Goal: Transaction & Acquisition: Book appointment/travel/reservation

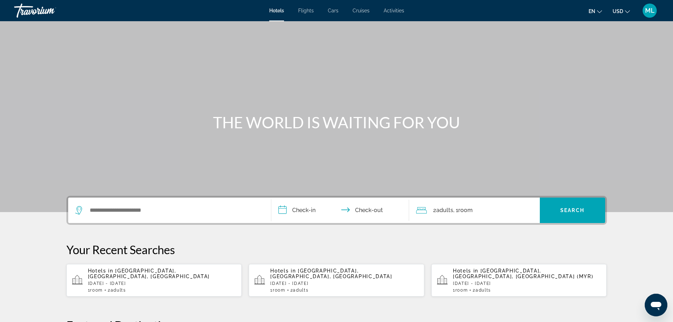
click at [151, 275] on div "Hotels in [GEOGRAPHIC_DATA], [GEOGRAPHIC_DATA], [GEOGRAPHIC_DATA] [DATE] - [GEO…" at bounding box center [162, 280] width 148 height 25
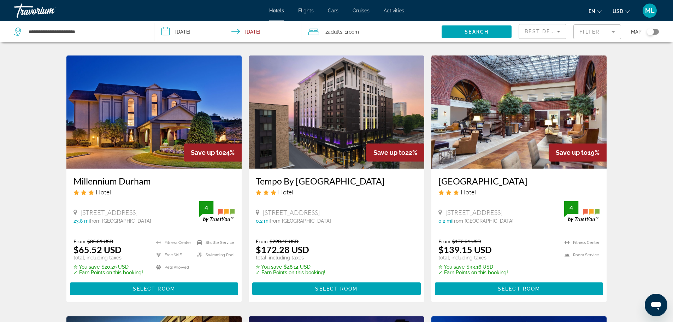
scroll to position [297, 0]
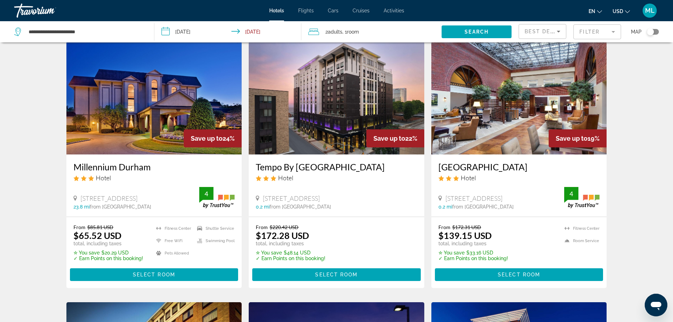
click at [131, 122] on img "Main content" at bounding box center [154, 97] width 176 height 113
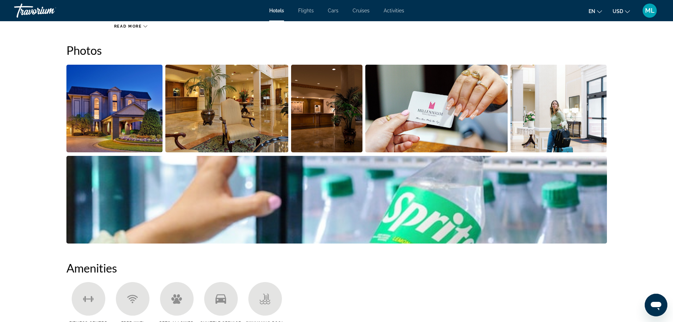
scroll to position [382, 0]
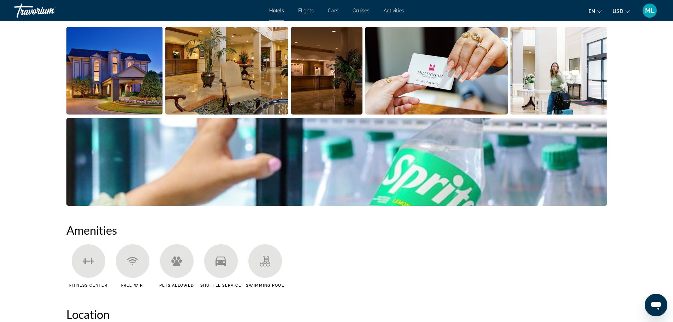
click at [130, 92] on img "Open full-screen image slider" at bounding box center [114, 71] width 96 height 88
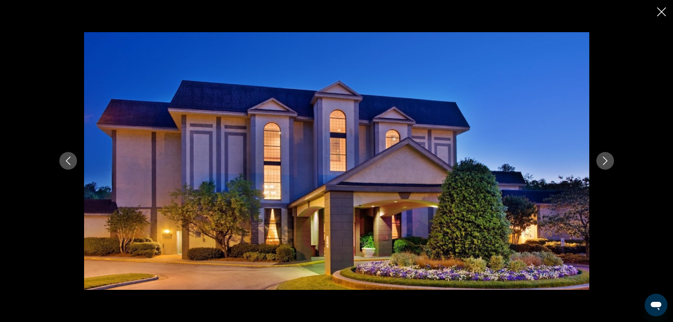
click at [604, 158] on icon "Next image" at bounding box center [605, 161] width 8 height 8
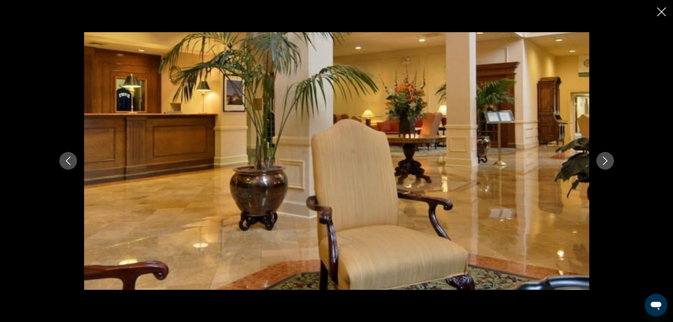
click at [604, 158] on icon "Next image" at bounding box center [605, 161] width 8 height 8
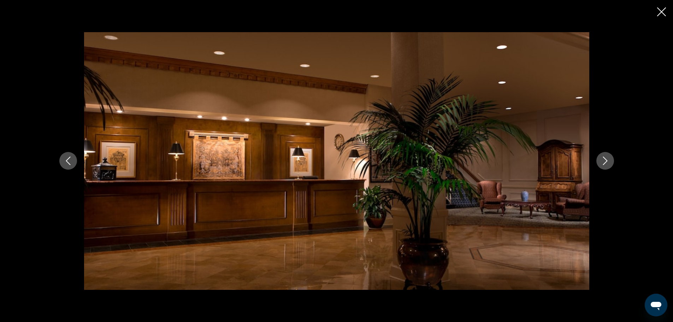
click at [604, 158] on icon "Next image" at bounding box center [605, 161] width 8 height 8
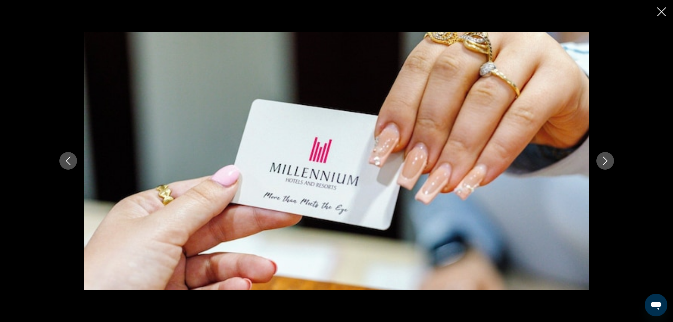
click at [604, 158] on icon "Next image" at bounding box center [605, 161] width 8 height 8
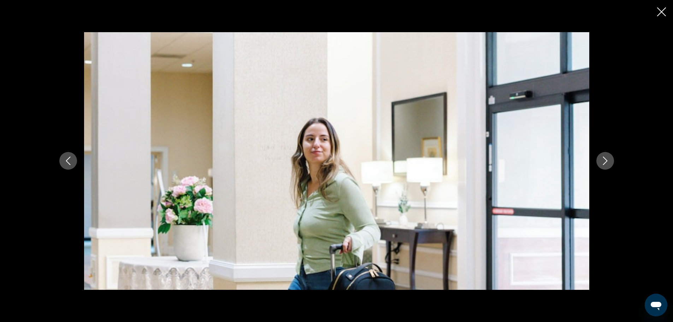
click at [604, 158] on icon "Next image" at bounding box center [605, 161] width 8 height 8
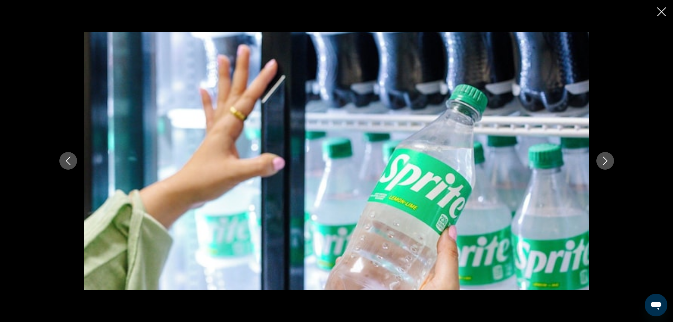
click at [604, 158] on icon "Next image" at bounding box center [605, 161] width 8 height 8
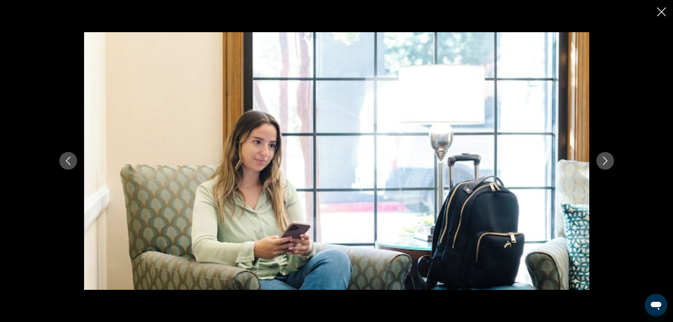
click at [604, 158] on icon "Next image" at bounding box center [605, 161] width 8 height 8
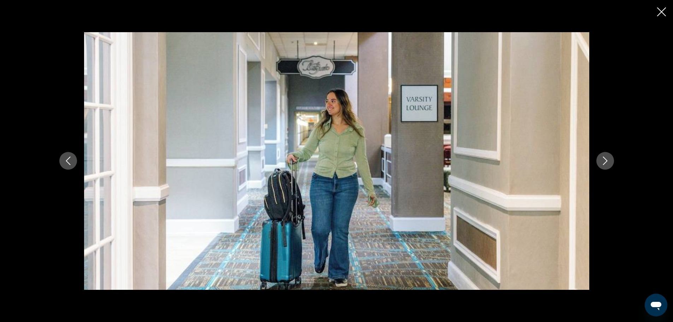
click at [604, 158] on icon "Next image" at bounding box center [605, 161] width 8 height 8
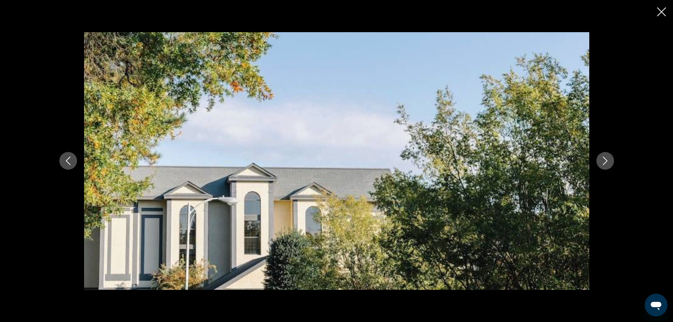
click at [604, 158] on icon "Next image" at bounding box center [605, 161] width 8 height 8
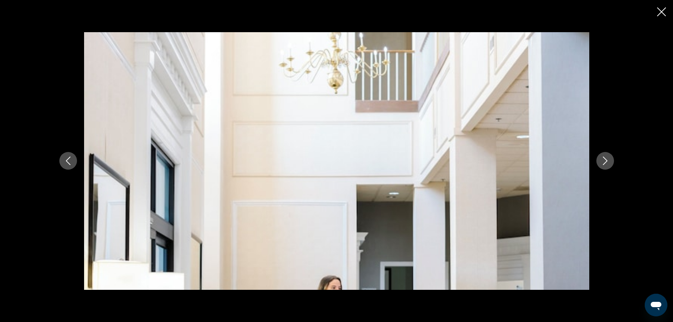
click at [604, 158] on icon "Next image" at bounding box center [605, 161] width 8 height 8
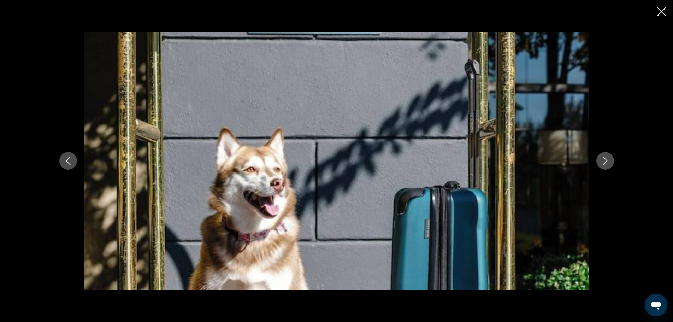
click at [604, 158] on icon "Next image" at bounding box center [605, 161] width 8 height 8
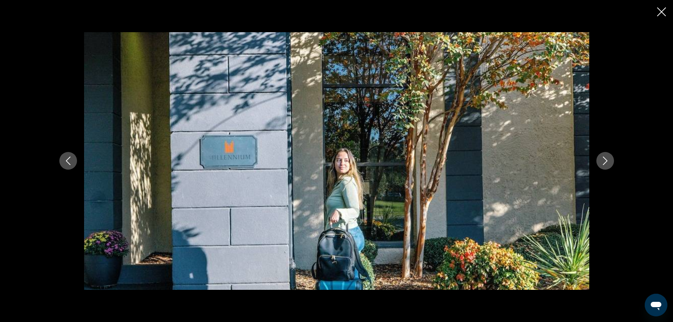
click at [604, 158] on icon "Next image" at bounding box center [605, 161] width 8 height 8
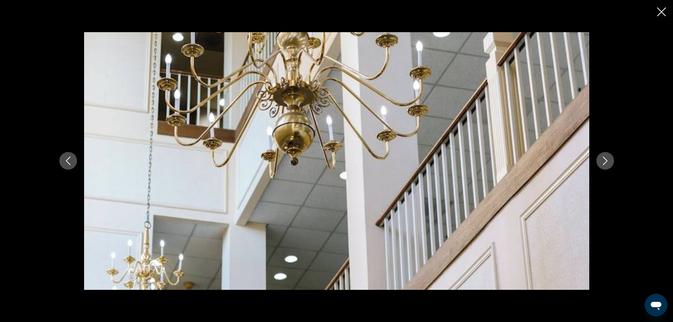
click at [604, 158] on icon "Next image" at bounding box center [605, 161] width 8 height 8
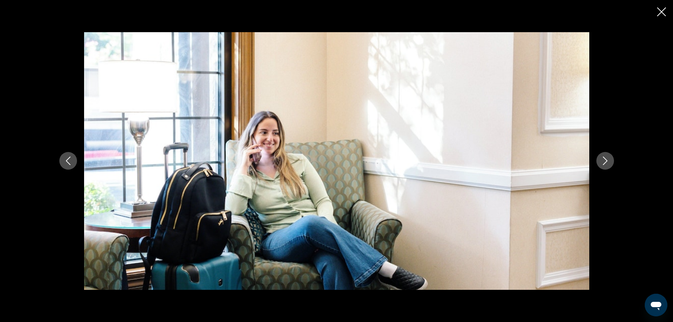
click at [604, 158] on icon "Next image" at bounding box center [605, 161] width 8 height 8
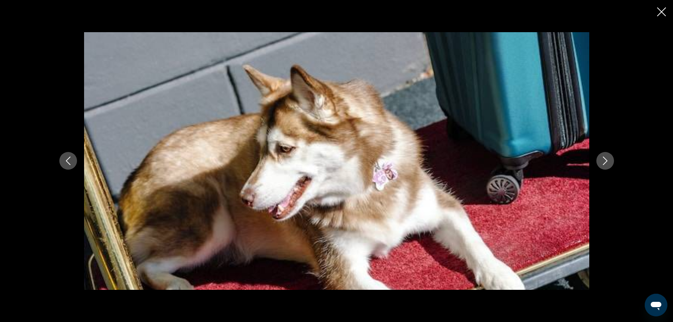
click at [604, 158] on icon "Next image" at bounding box center [605, 161] width 8 height 8
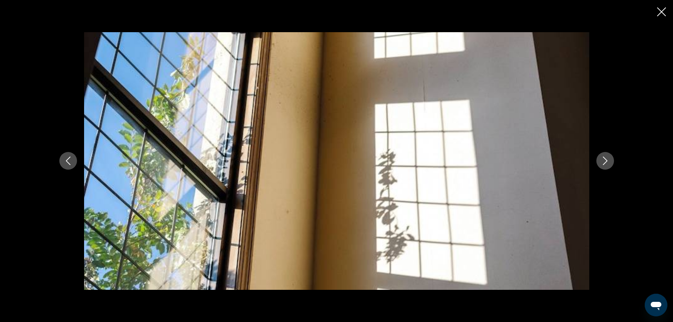
click at [604, 158] on icon "Next image" at bounding box center [605, 161] width 8 height 8
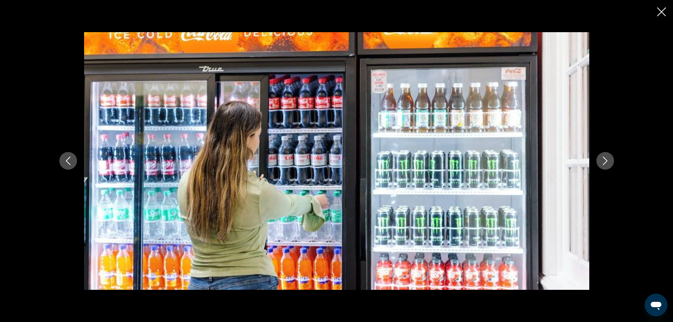
click at [604, 158] on icon "Next image" at bounding box center [605, 161] width 8 height 8
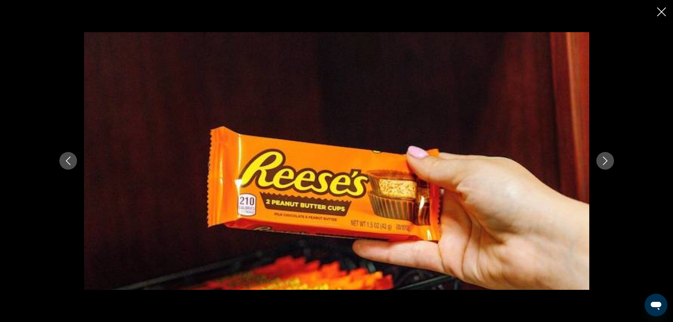
click at [604, 158] on icon "Next image" at bounding box center [605, 161] width 8 height 8
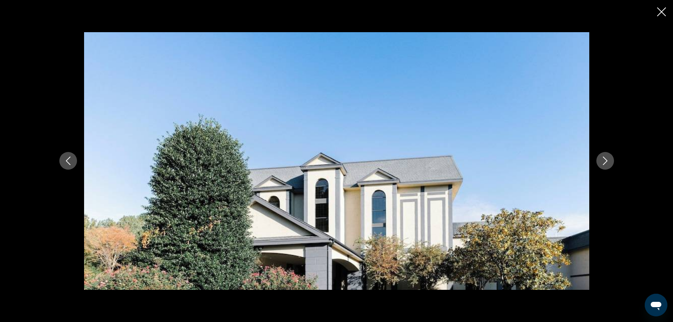
click at [604, 158] on icon "Next image" at bounding box center [605, 161] width 8 height 8
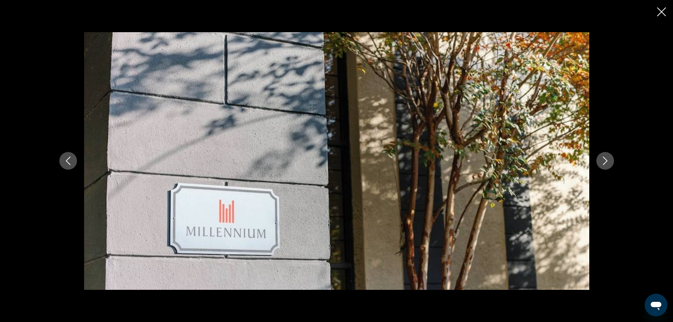
click at [604, 158] on icon "Next image" at bounding box center [605, 161] width 8 height 8
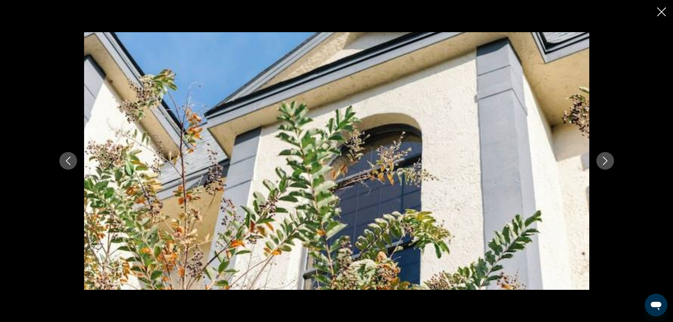
click at [604, 158] on icon "Next image" at bounding box center [605, 161] width 8 height 8
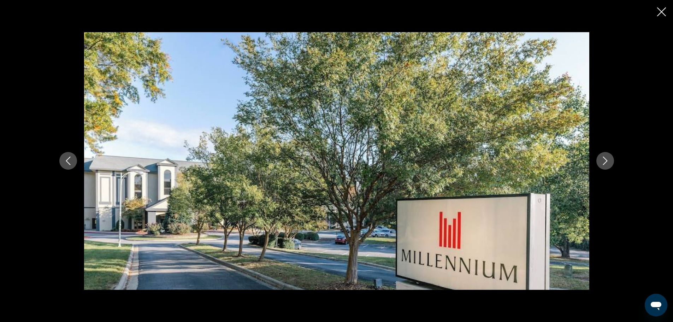
click at [604, 158] on icon "Next image" at bounding box center [605, 161] width 8 height 8
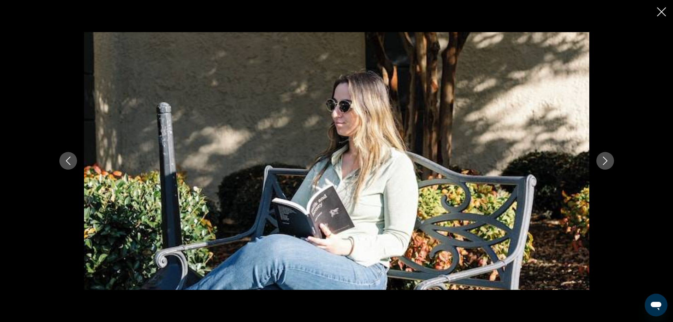
click at [604, 158] on icon "Next image" at bounding box center [605, 161] width 8 height 8
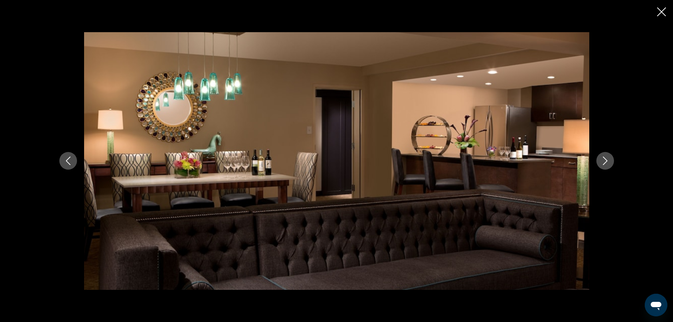
click at [604, 158] on icon "Next image" at bounding box center [605, 161] width 8 height 8
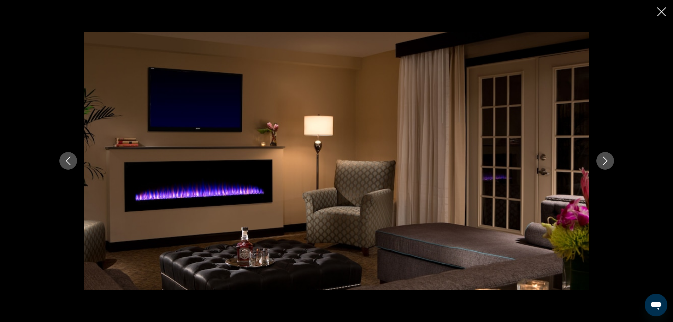
click at [604, 158] on icon "Next image" at bounding box center [605, 161] width 8 height 8
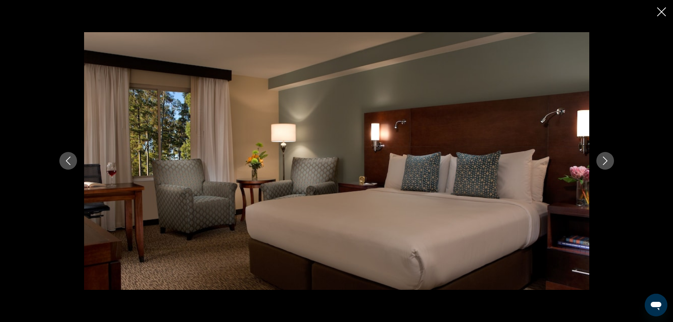
click at [604, 158] on icon "Next image" at bounding box center [605, 161] width 8 height 8
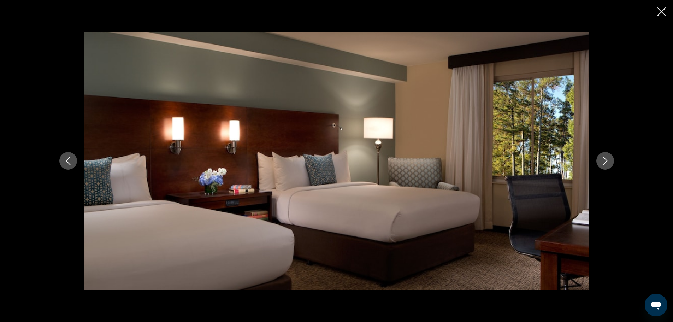
click at [604, 158] on icon "Next image" at bounding box center [605, 161] width 8 height 8
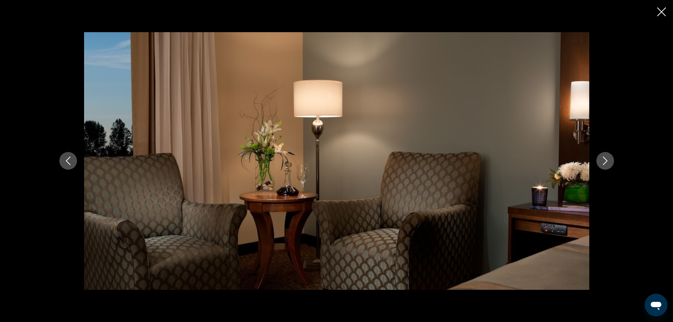
click at [604, 158] on icon "Next image" at bounding box center [605, 161] width 8 height 8
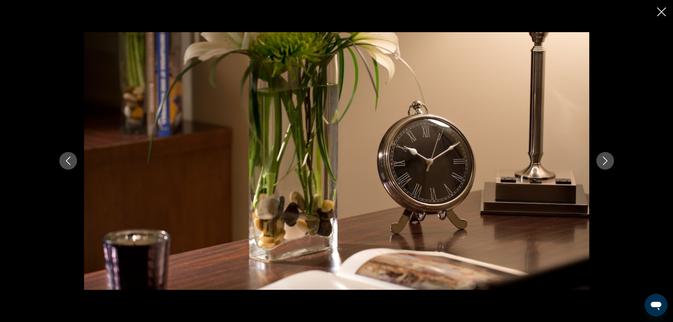
click at [604, 158] on icon "Next image" at bounding box center [605, 161] width 8 height 8
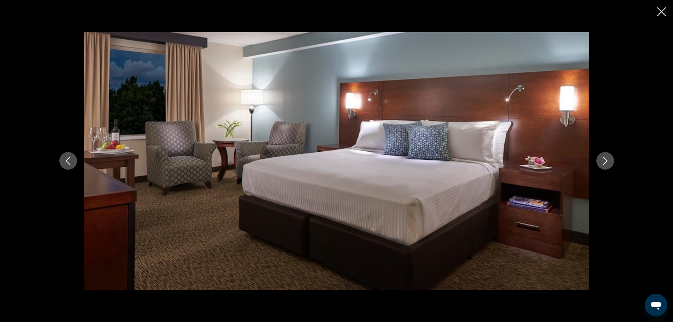
click at [604, 158] on icon "Next image" at bounding box center [605, 161] width 8 height 8
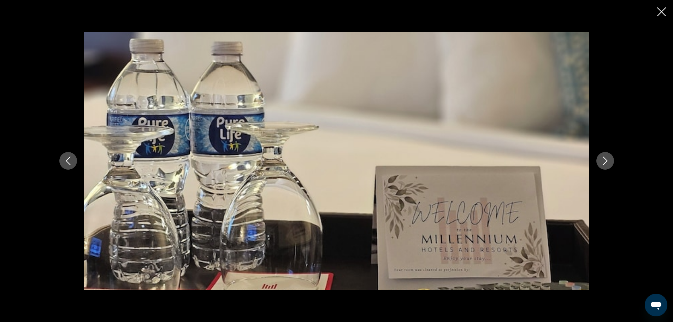
click at [604, 158] on icon "Next image" at bounding box center [605, 161] width 8 height 8
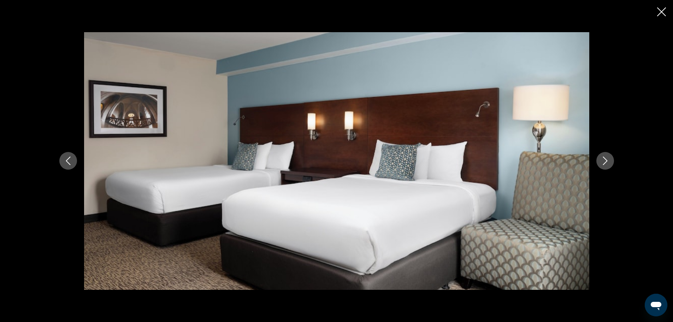
click at [604, 158] on icon "Next image" at bounding box center [605, 161] width 8 height 8
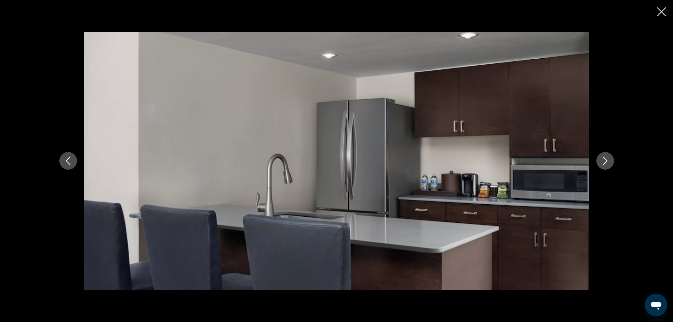
click at [604, 158] on icon "Next image" at bounding box center [605, 161] width 8 height 8
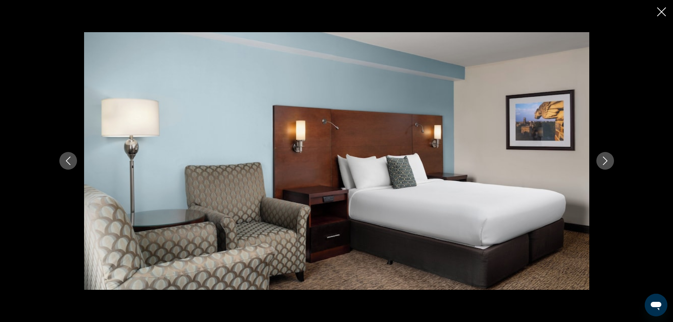
click at [604, 158] on icon "Next image" at bounding box center [605, 161] width 8 height 8
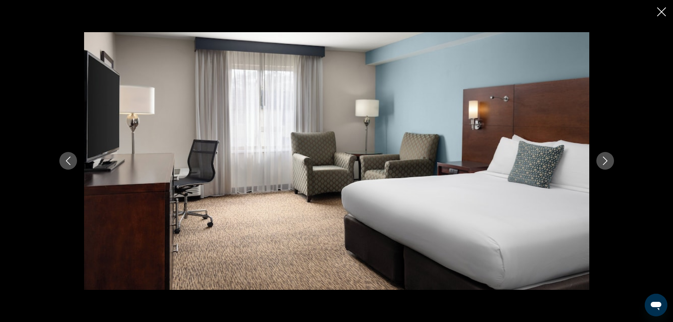
click at [604, 158] on icon "Next image" at bounding box center [605, 161] width 8 height 8
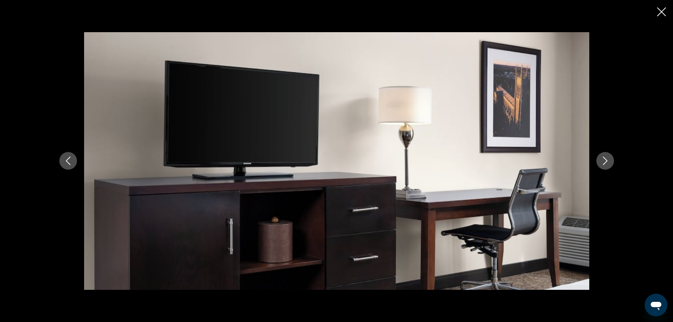
click at [604, 158] on icon "Next image" at bounding box center [605, 161] width 8 height 8
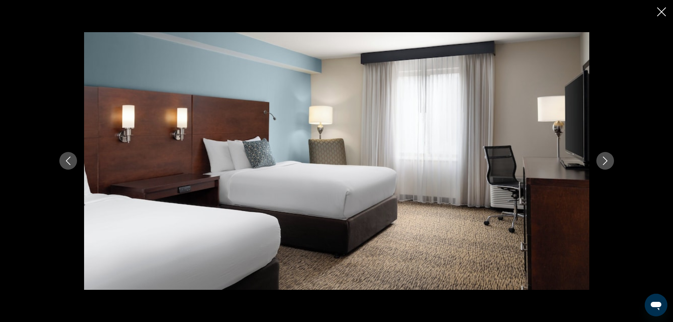
click at [604, 158] on icon "Next image" at bounding box center [605, 161] width 8 height 8
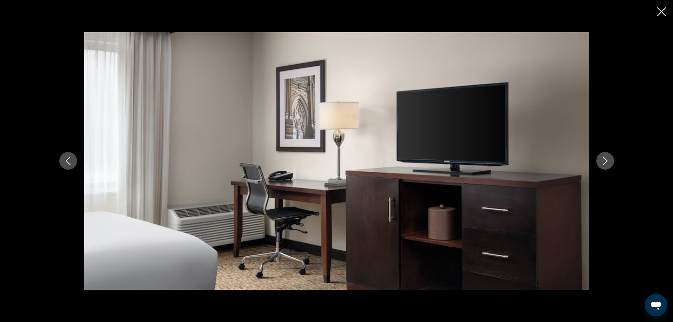
click at [604, 158] on icon "Next image" at bounding box center [605, 161] width 8 height 8
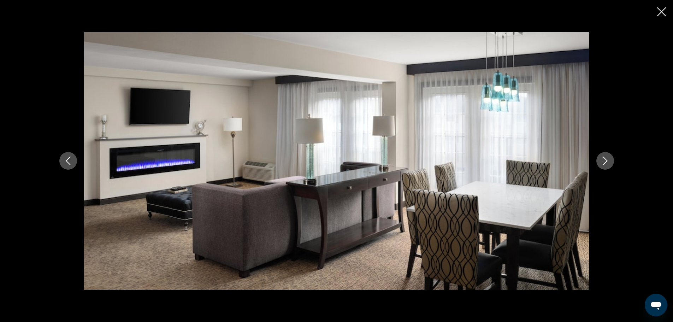
click at [604, 158] on icon "Next image" at bounding box center [605, 161] width 8 height 8
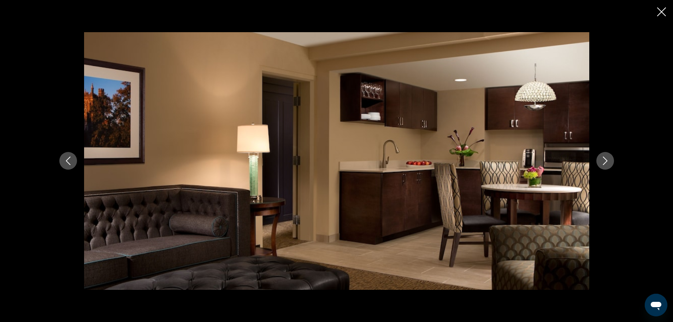
click at [604, 158] on icon "Next image" at bounding box center [605, 161] width 8 height 8
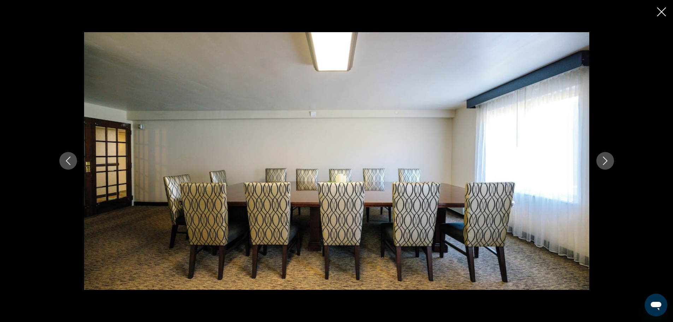
click at [604, 158] on icon "Next image" at bounding box center [605, 161] width 8 height 8
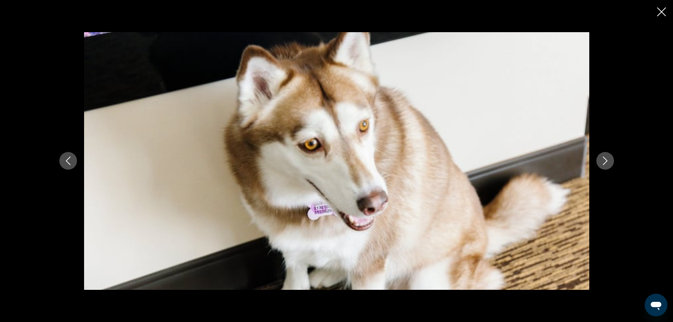
click at [604, 158] on icon "Next image" at bounding box center [605, 161] width 8 height 8
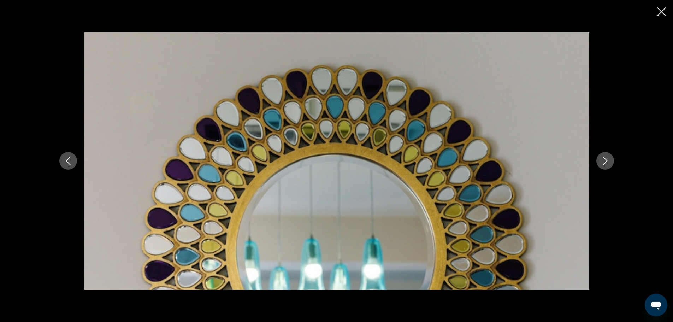
click at [604, 158] on icon "Next image" at bounding box center [605, 161] width 8 height 8
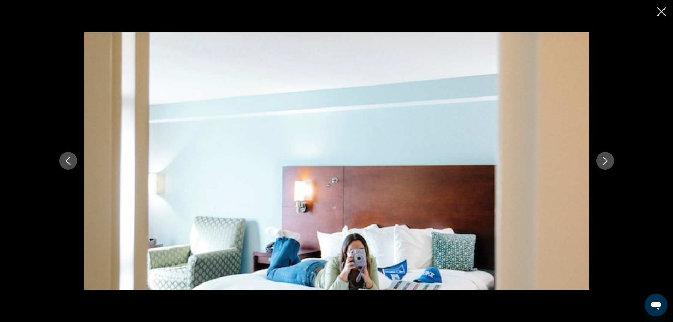
click at [604, 158] on icon "Next image" at bounding box center [605, 161] width 8 height 8
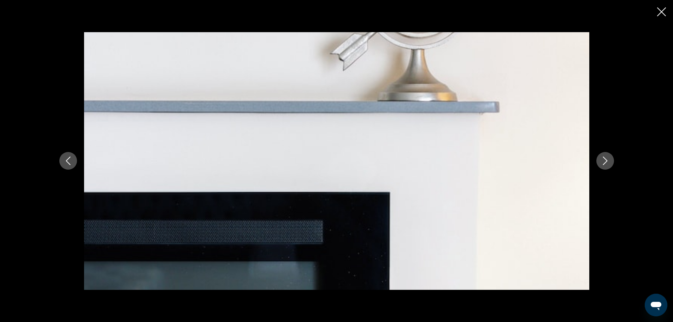
click at [604, 158] on icon "Next image" at bounding box center [605, 161] width 8 height 8
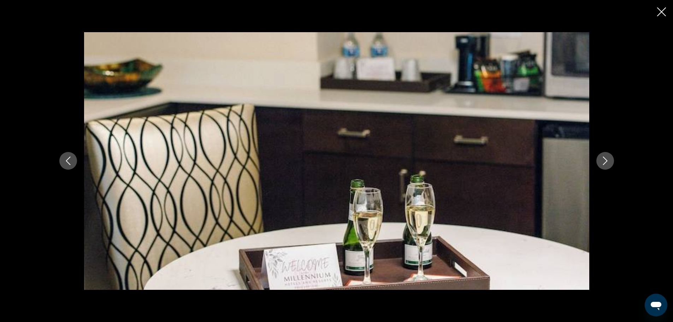
click at [604, 158] on icon "Next image" at bounding box center [605, 161] width 8 height 8
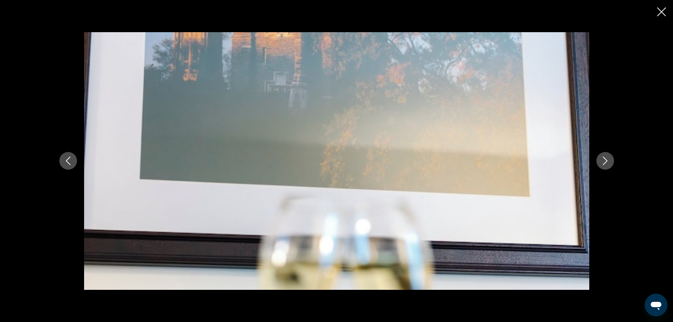
click at [604, 158] on icon "Next image" at bounding box center [605, 161] width 8 height 8
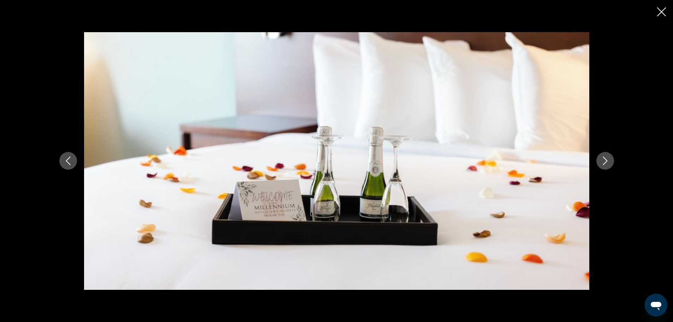
click at [604, 158] on icon "Next image" at bounding box center [605, 161] width 8 height 8
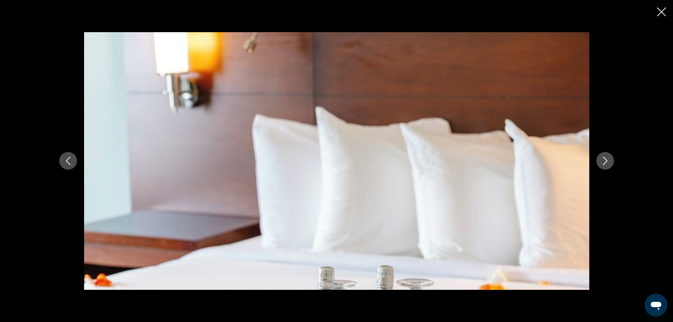
click at [604, 158] on icon "Next image" at bounding box center [605, 161] width 8 height 8
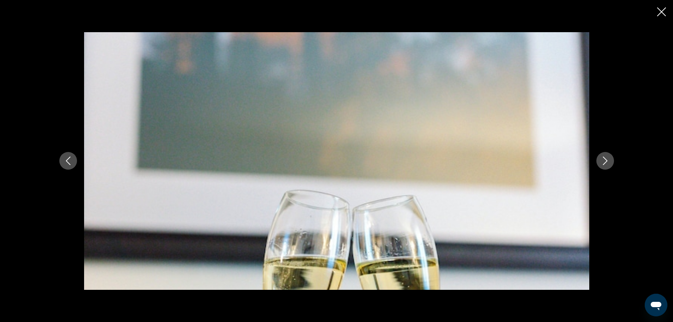
click at [604, 158] on icon "Next image" at bounding box center [605, 161] width 8 height 8
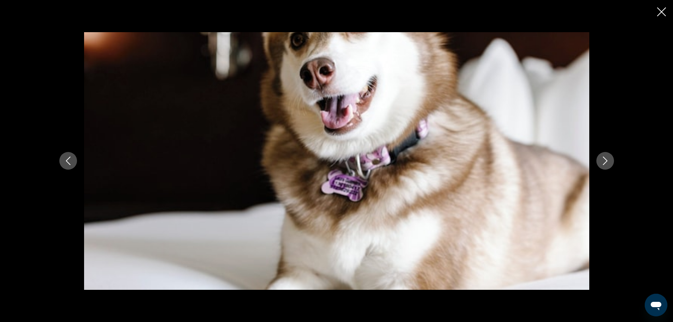
click at [604, 158] on icon "Next image" at bounding box center [605, 161] width 8 height 8
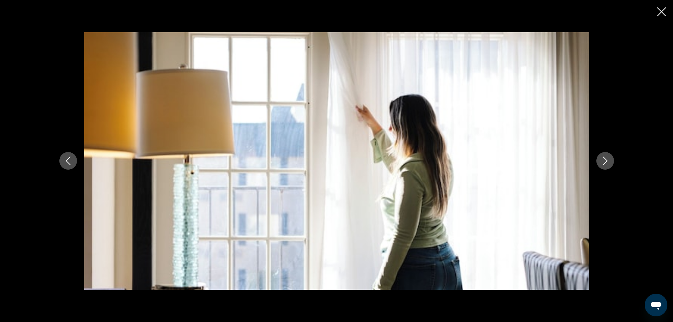
click at [604, 158] on icon "Next image" at bounding box center [605, 161] width 8 height 8
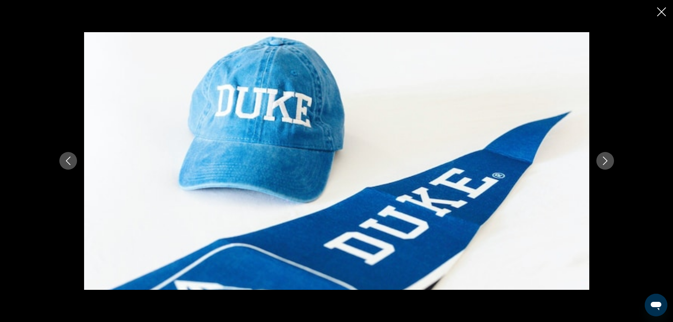
click at [604, 158] on icon "Next image" at bounding box center [605, 161] width 8 height 8
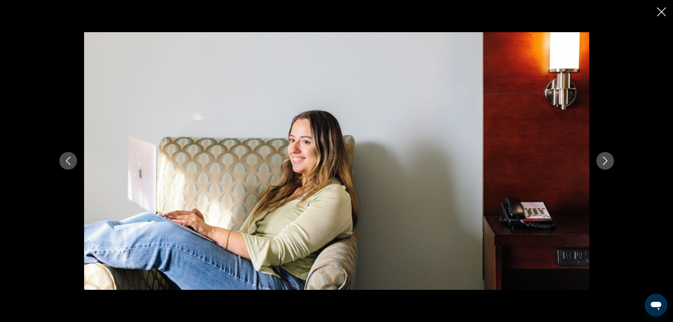
click at [604, 158] on icon "Next image" at bounding box center [605, 161] width 8 height 8
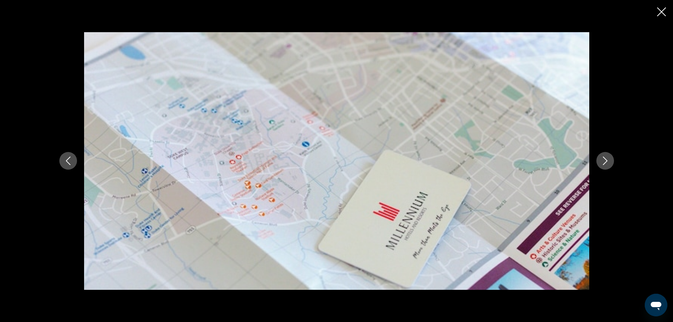
click at [604, 158] on icon "Next image" at bounding box center [605, 161] width 8 height 8
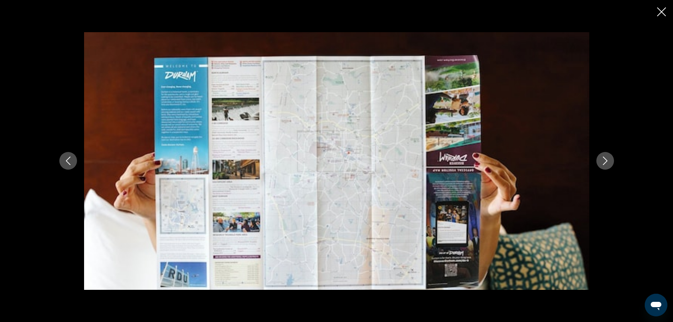
click at [604, 158] on icon "Next image" at bounding box center [605, 161] width 8 height 8
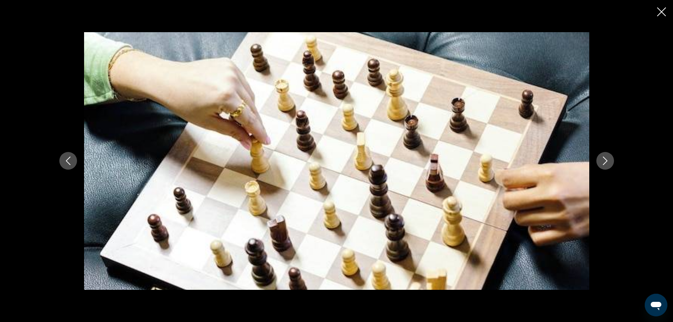
click at [604, 158] on icon "Next image" at bounding box center [605, 161] width 8 height 8
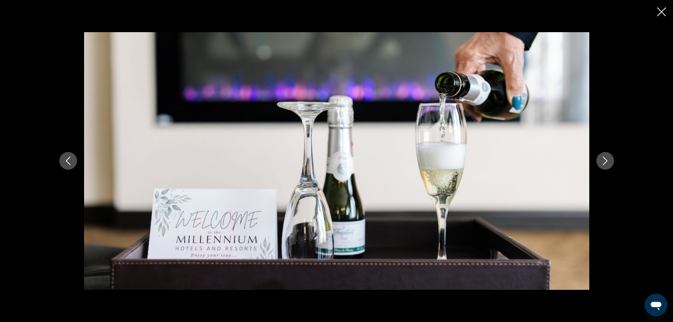
click at [604, 158] on icon "Next image" at bounding box center [605, 161] width 8 height 8
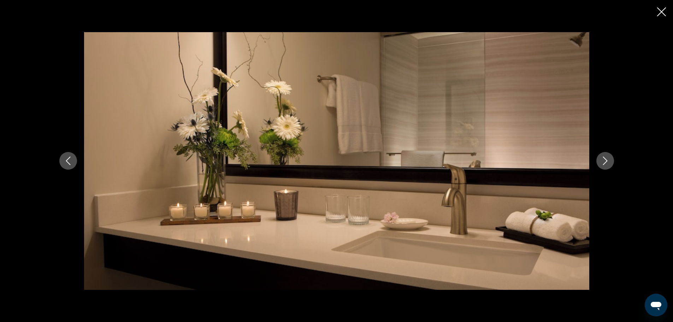
click at [604, 158] on icon "Next image" at bounding box center [605, 161] width 8 height 8
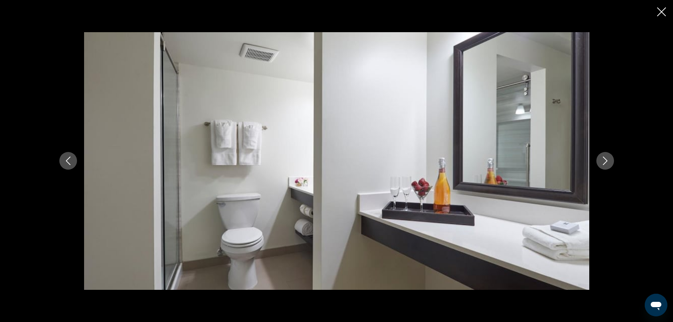
click at [604, 158] on icon "Next image" at bounding box center [605, 161] width 8 height 8
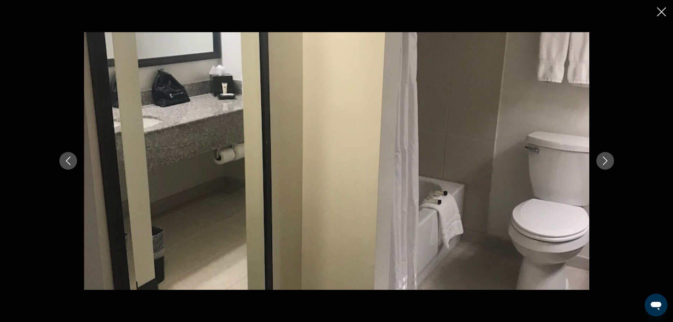
click at [604, 158] on icon "Next image" at bounding box center [605, 161] width 8 height 8
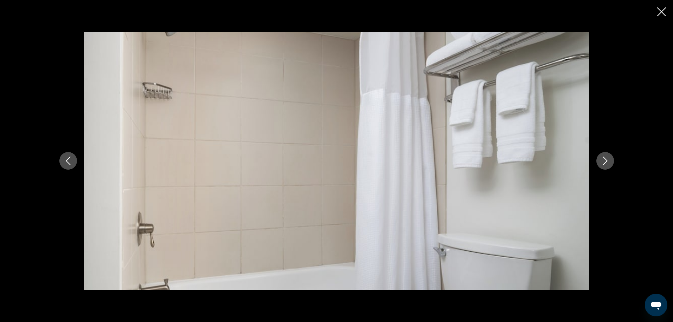
click at [604, 158] on icon "Next image" at bounding box center [605, 161] width 8 height 8
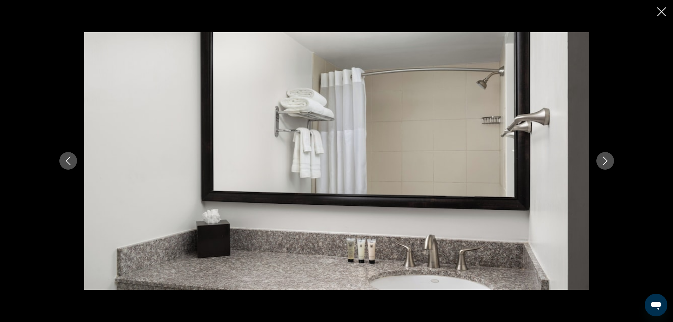
click at [604, 158] on icon "Next image" at bounding box center [605, 161] width 8 height 8
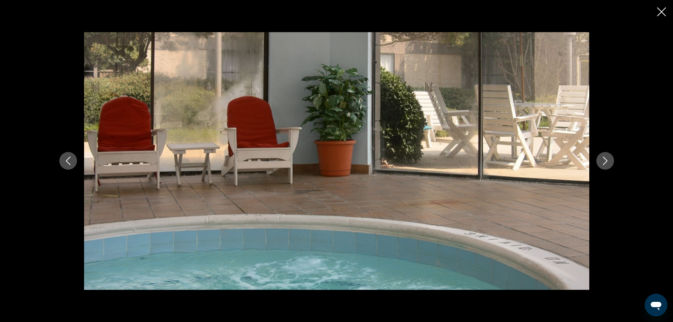
click at [604, 158] on icon "Next image" at bounding box center [605, 161] width 8 height 8
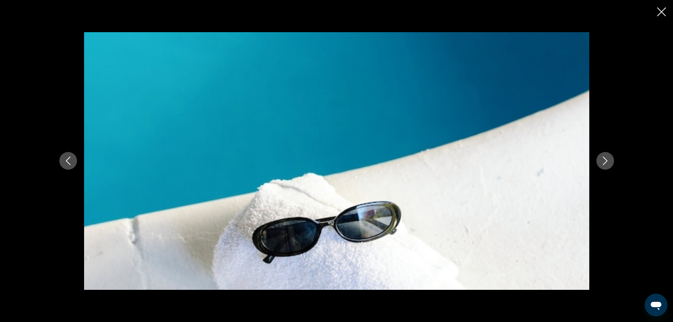
click at [604, 158] on icon "Next image" at bounding box center [605, 161] width 8 height 8
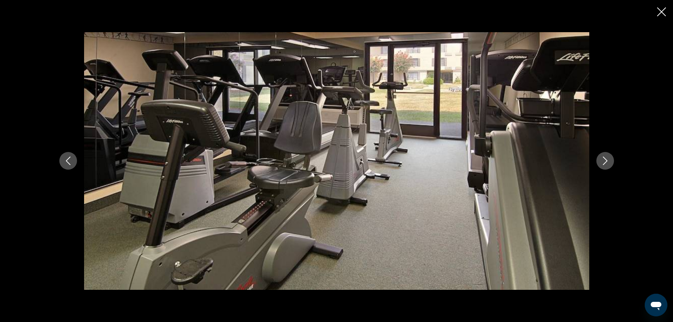
click at [604, 158] on icon "Next image" at bounding box center [605, 161] width 8 height 8
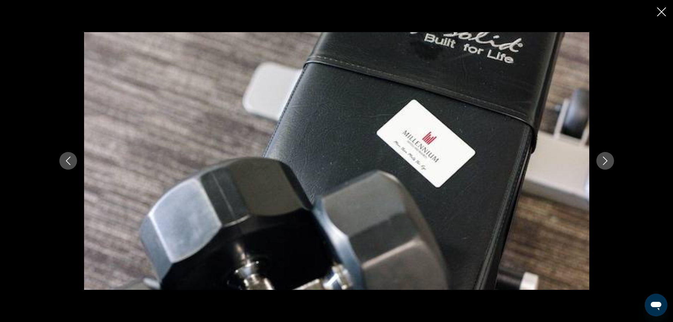
click at [604, 158] on icon "Next image" at bounding box center [605, 161] width 8 height 8
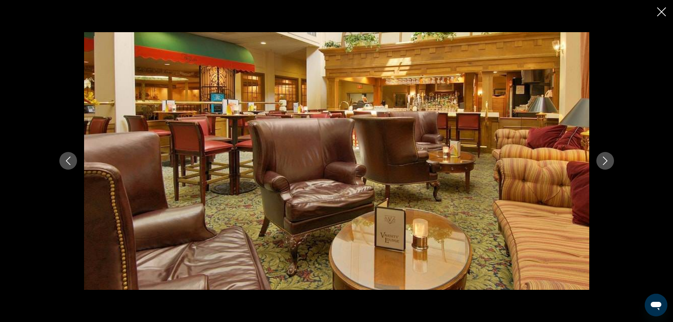
click at [604, 158] on icon "Next image" at bounding box center [605, 161] width 8 height 8
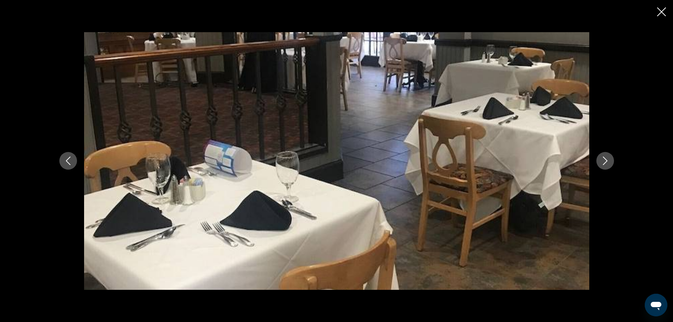
click at [604, 158] on icon "Next image" at bounding box center [605, 161] width 8 height 8
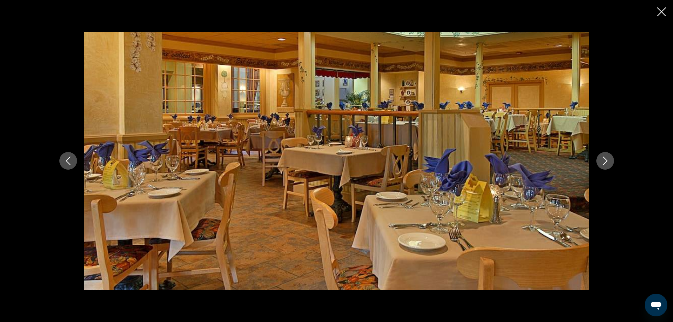
click at [604, 158] on icon "Next image" at bounding box center [605, 161] width 8 height 8
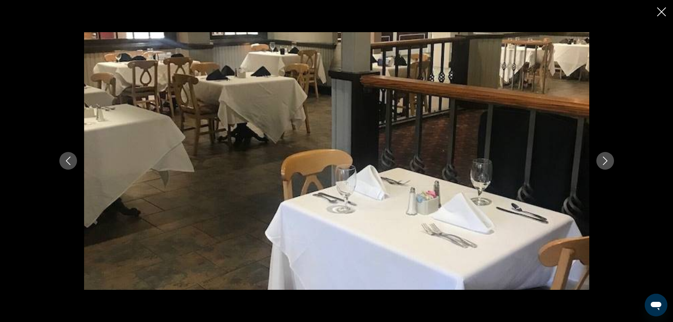
click at [604, 158] on icon "Next image" at bounding box center [605, 161] width 8 height 8
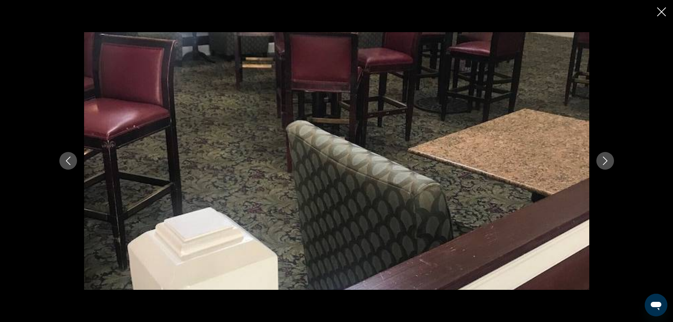
click at [604, 158] on icon "Next image" at bounding box center [605, 161] width 8 height 8
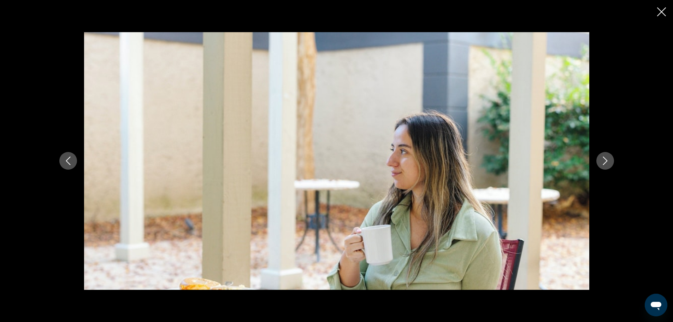
click at [604, 158] on icon "Next image" at bounding box center [605, 161] width 8 height 8
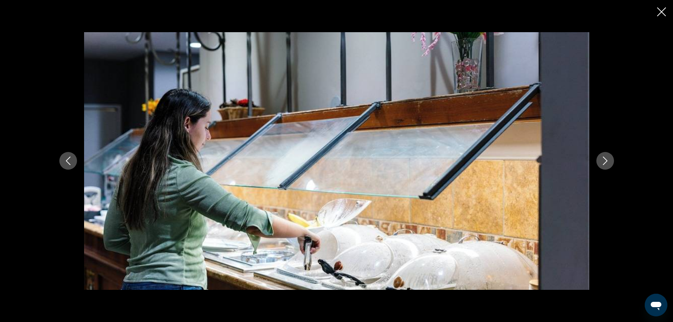
click at [604, 158] on icon "Next image" at bounding box center [605, 161] width 8 height 8
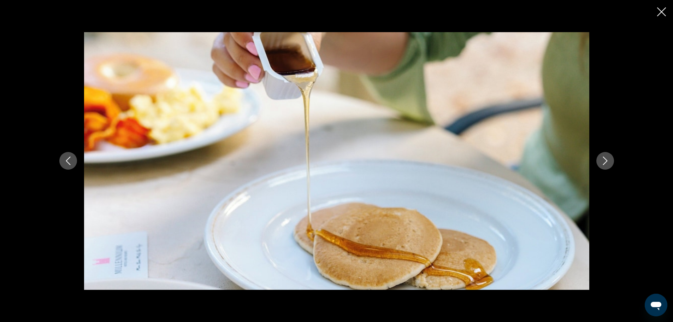
click at [604, 158] on icon "Next image" at bounding box center [605, 161] width 8 height 8
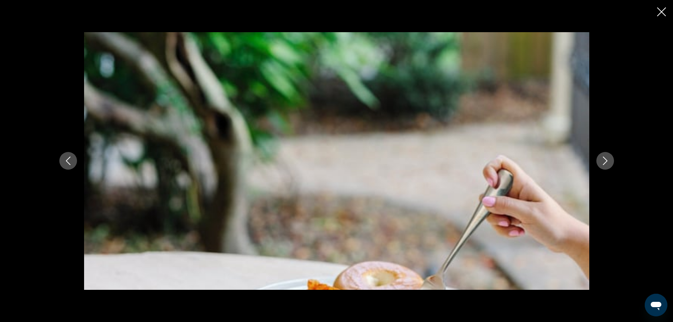
click at [604, 158] on icon "Next image" at bounding box center [605, 161] width 8 height 8
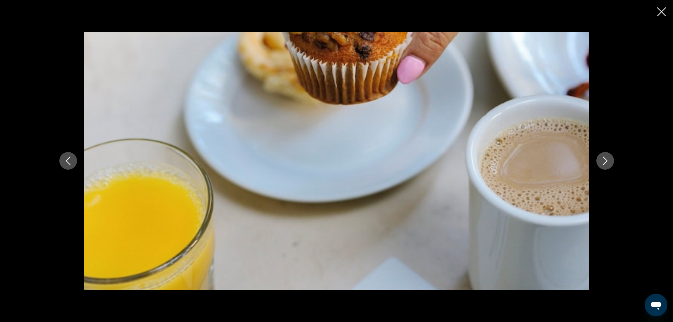
click at [604, 158] on icon "Next image" at bounding box center [605, 161] width 8 height 8
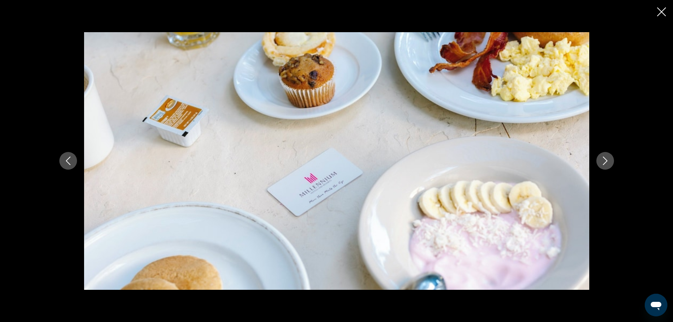
click at [604, 158] on icon "Next image" at bounding box center [605, 161] width 8 height 8
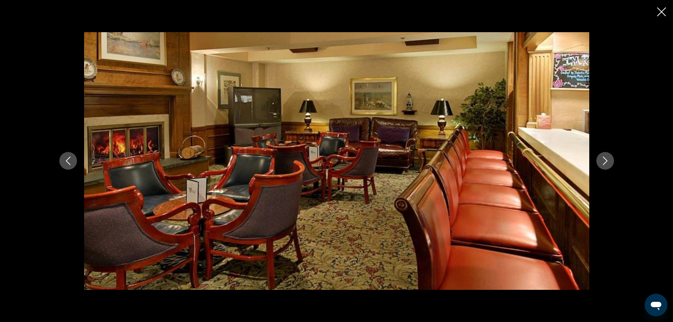
click at [604, 158] on icon "Next image" at bounding box center [605, 161] width 8 height 8
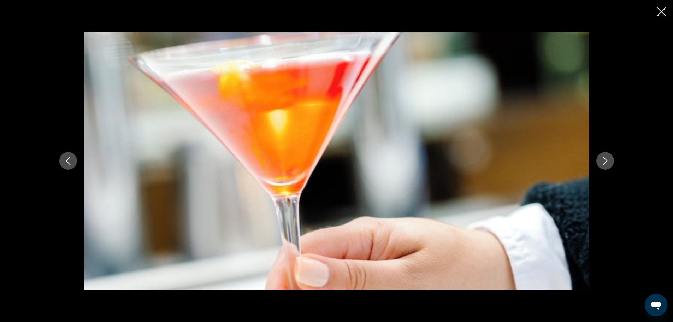
click at [604, 158] on icon "Next image" at bounding box center [605, 161] width 8 height 8
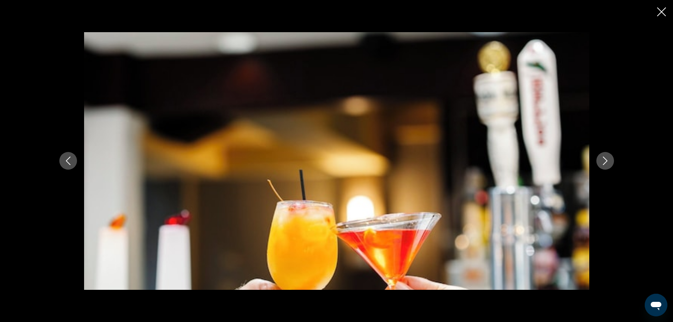
click at [604, 158] on icon "Next image" at bounding box center [605, 161] width 8 height 8
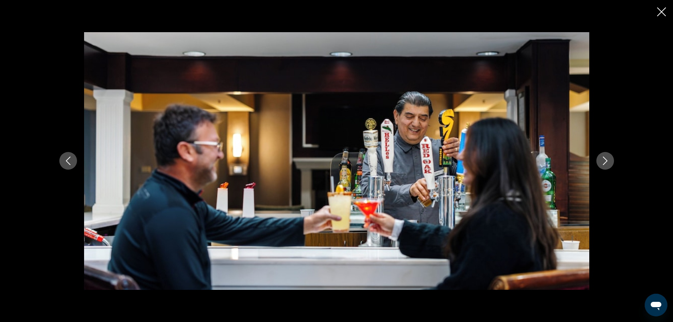
click at [604, 158] on icon "Next image" at bounding box center [605, 161] width 8 height 8
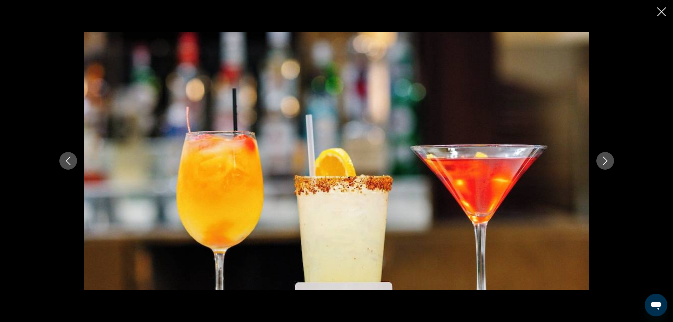
click at [604, 158] on icon "Next image" at bounding box center [605, 161] width 8 height 8
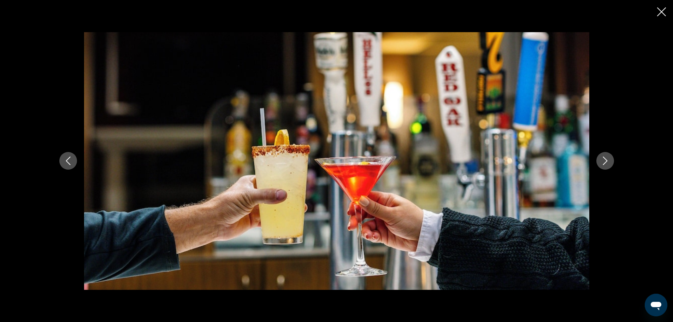
click at [604, 158] on icon "Next image" at bounding box center [605, 161] width 8 height 8
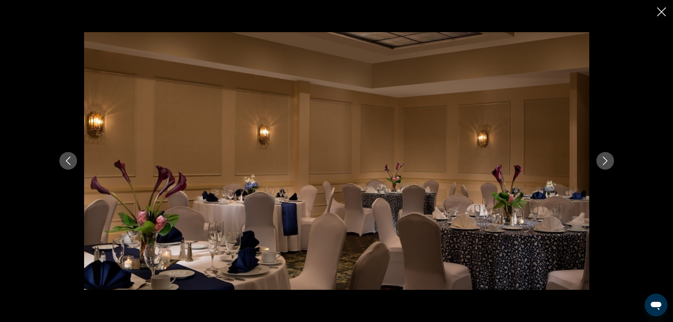
click at [604, 158] on icon "Next image" at bounding box center [605, 161] width 8 height 8
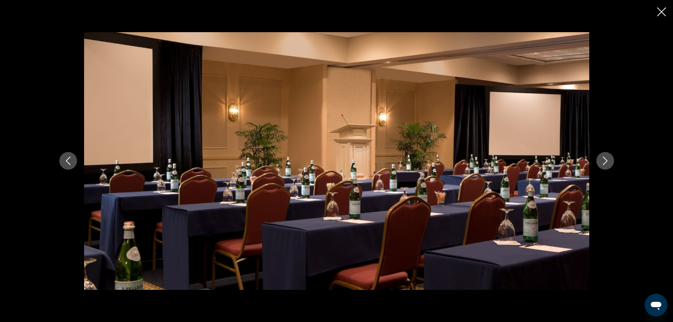
click at [604, 158] on icon "Next image" at bounding box center [605, 161] width 8 height 8
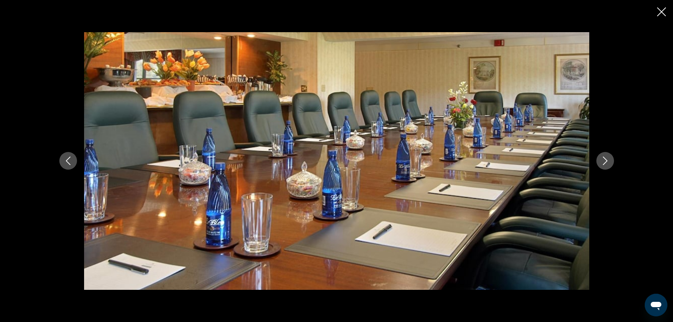
click at [604, 158] on icon "Next image" at bounding box center [605, 161] width 8 height 8
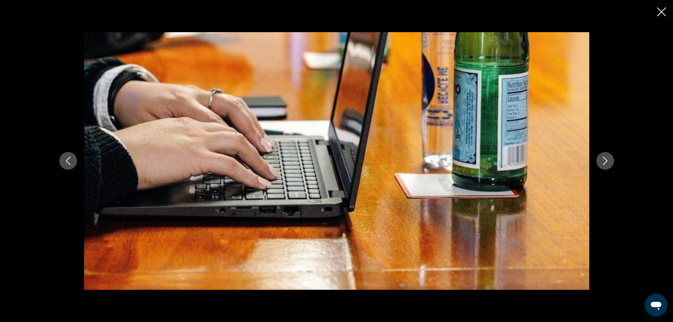
click at [604, 158] on icon "Next image" at bounding box center [605, 161] width 8 height 8
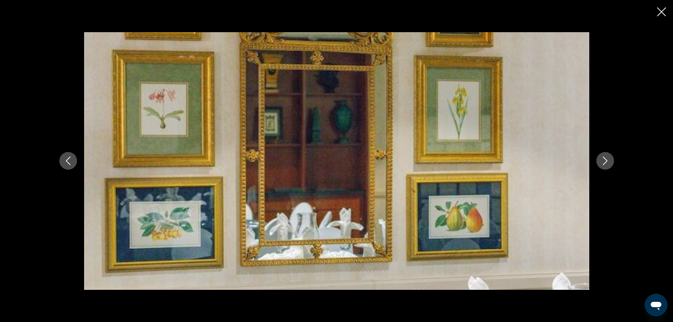
click at [604, 158] on icon "Next image" at bounding box center [605, 161] width 8 height 8
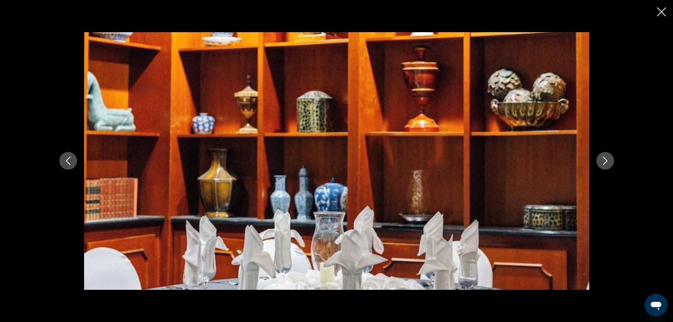
click at [604, 158] on icon "Next image" at bounding box center [605, 161] width 8 height 8
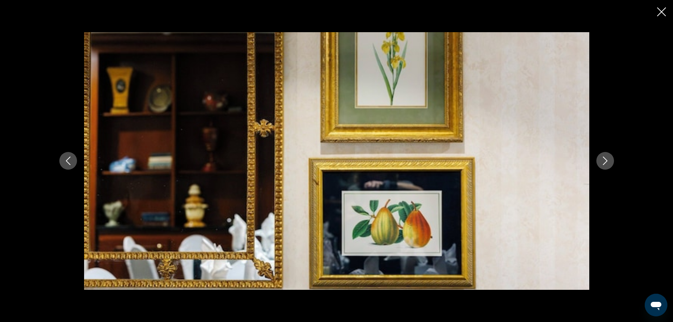
click at [604, 158] on icon "Next image" at bounding box center [605, 161] width 8 height 8
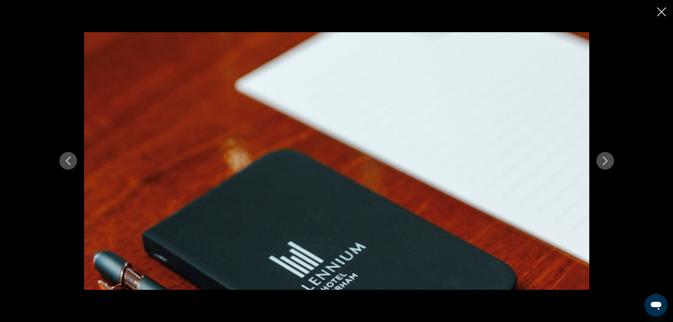
click at [604, 158] on icon "Next image" at bounding box center [605, 161] width 8 height 8
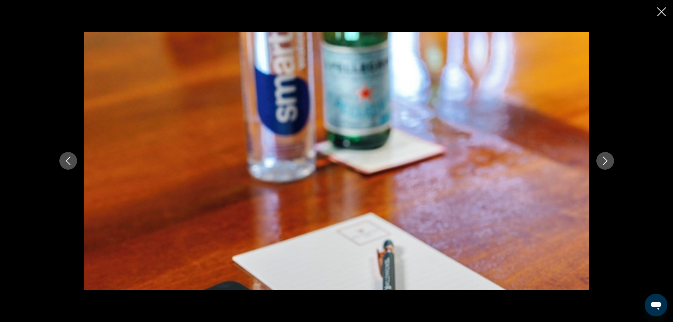
click at [604, 158] on icon "Next image" at bounding box center [605, 161] width 8 height 8
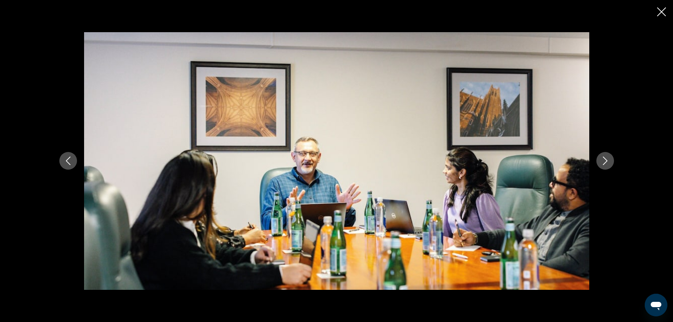
click at [604, 158] on icon "Next image" at bounding box center [605, 161] width 8 height 8
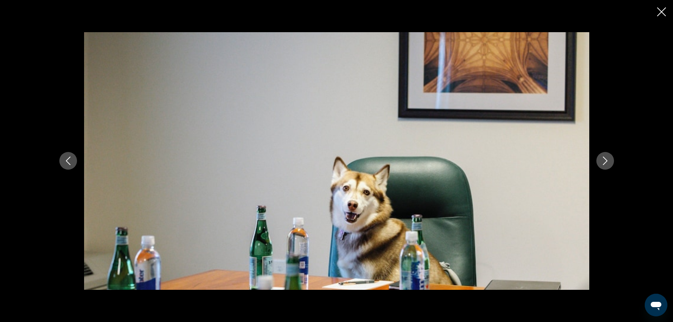
click at [604, 158] on icon "Next image" at bounding box center [605, 161] width 8 height 8
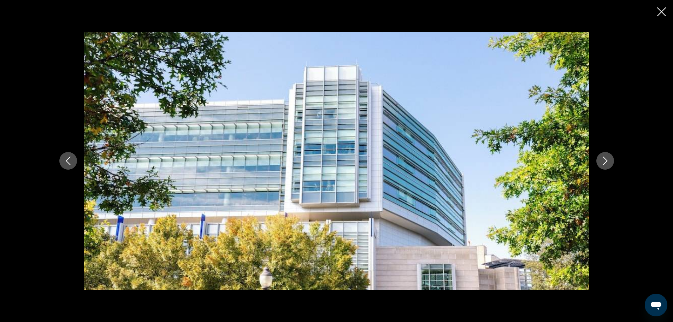
click at [604, 158] on icon "Next image" at bounding box center [605, 161] width 8 height 8
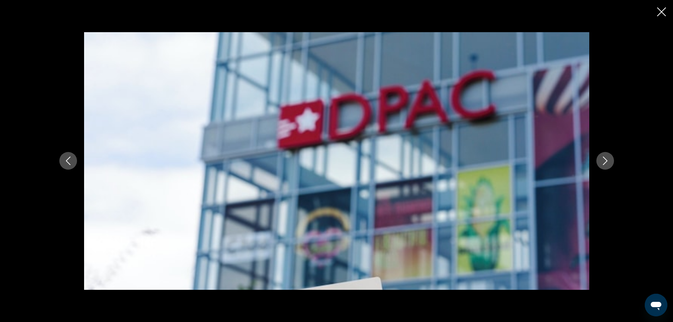
click at [604, 158] on icon "Next image" at bounding box center [605, 161] width 8 height 8
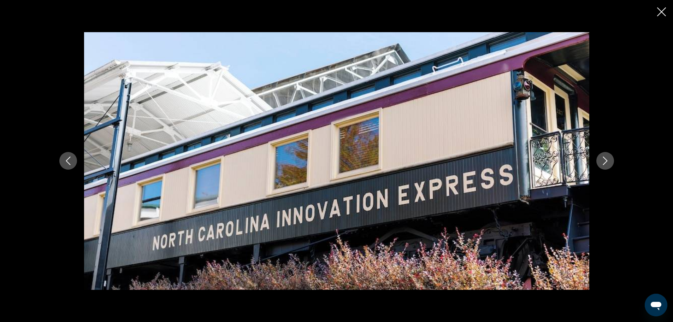
click at [604, 158] on icon "Next image" at bounding box center [605, 161] width 8 height 8
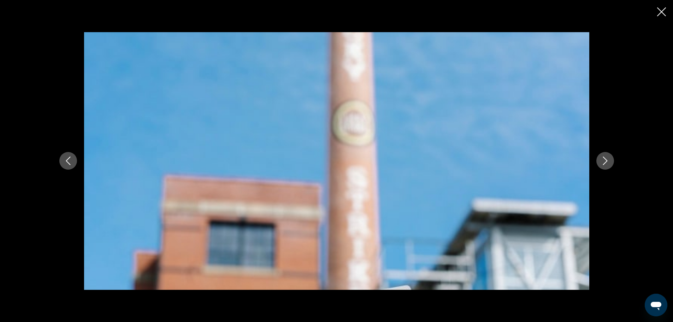
click at [604, 158] on icon "Next image" at bounding box center [605, 161] width 8 height 8
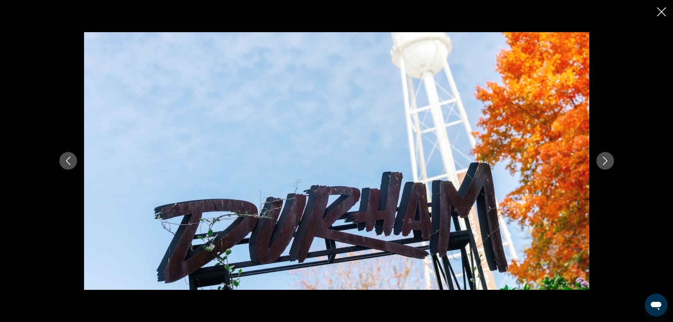
click at [604, 158] on icon "Next image" at bounding box center [605, 161] width 8 height 8
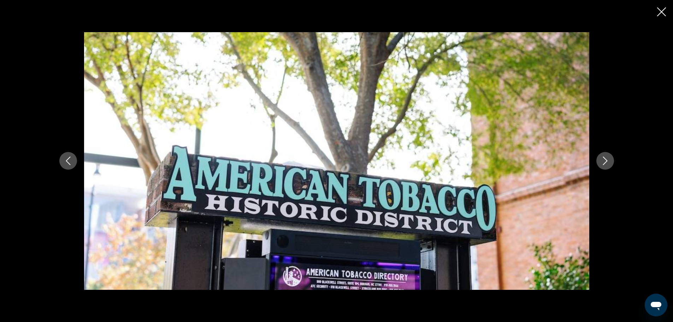
click at [604, 158] on icon "Next image" at bounding box center [605, 161] width 8 height 8
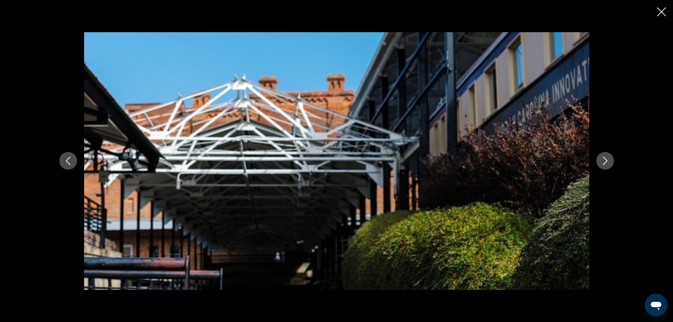
click at [604, 158] on icon "Next image" at bounding box center [605, 161] width 8 height 8
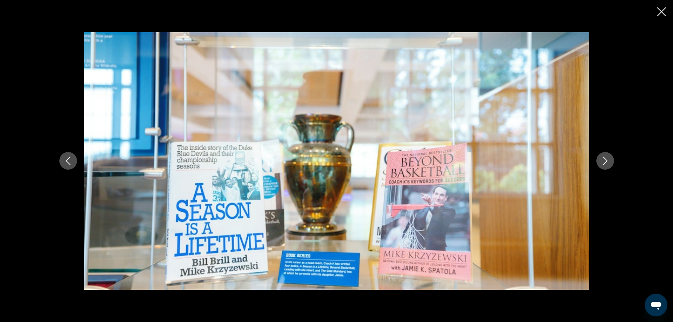
click at [604, 158] on icon "Next image" at bounding box center [605, 161] width 8 height 8
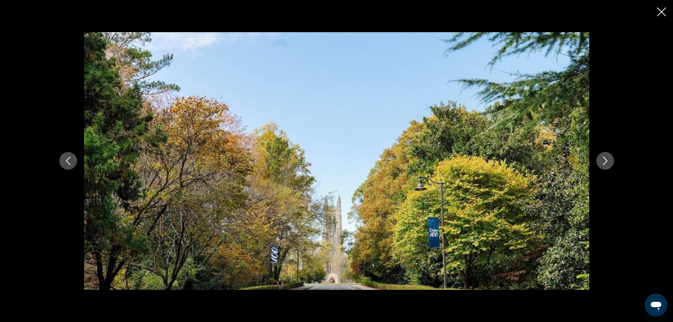
click at [604, 158] on icon "Next image" at bounding box center [605, 161] width 8 height 8
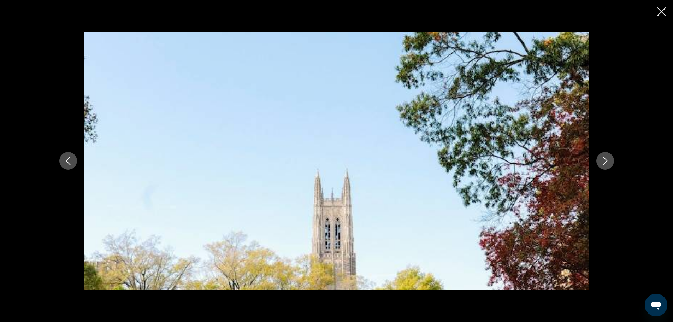
click at [604, 158] on icon "Next image" at bounding box center [605, 161] width 8 height 8
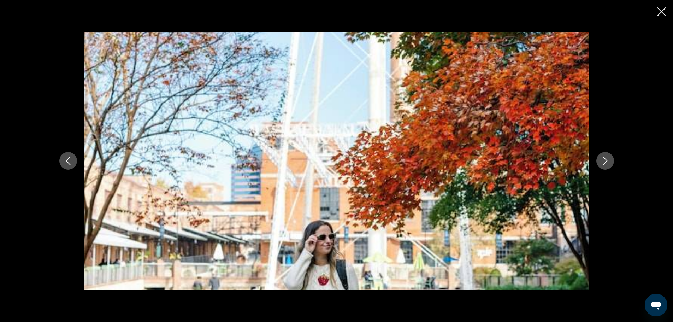
click at [604, 158] on icon "Next image" at bounding box center [605, 161] width 8 height 8
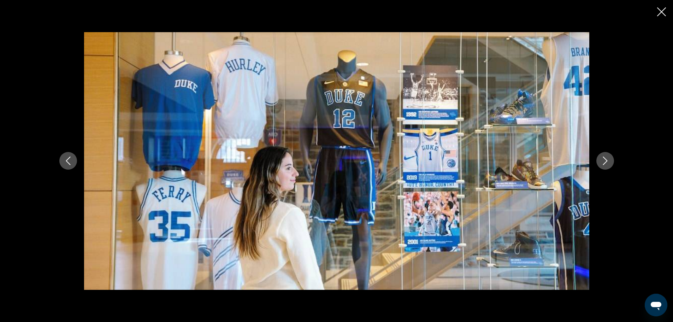
click at [604, 158] on icon "Next image" at bounding box center [605, 161] width 8 height 8
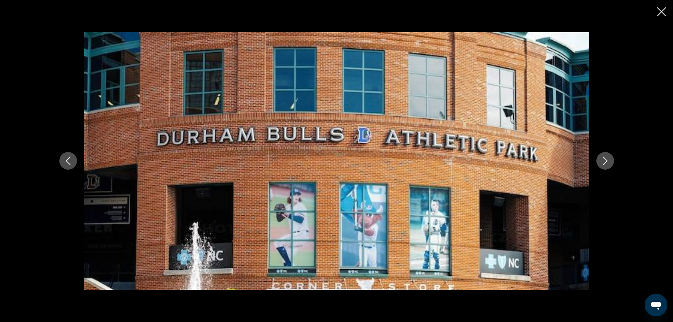
click at [604, 158] on icon "Next image" at bounding box center [605, 161] width 8 height 8
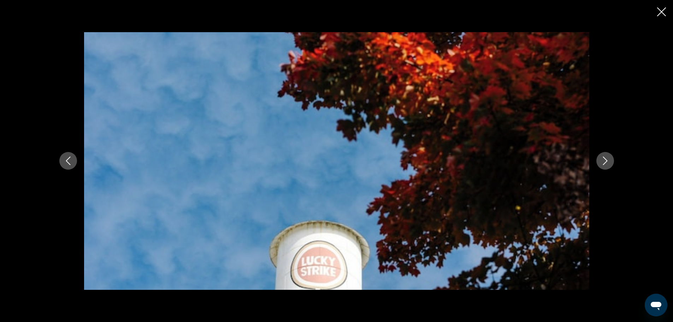
click at [604, 158] on icon "Next image" at bounding box center [605, 161] width 8 height 8
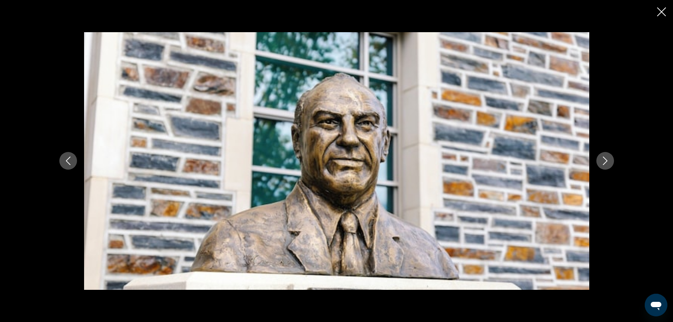
click at [604, 158] on icon "Next image" at bounding box center [605, 161] width 8 height 8
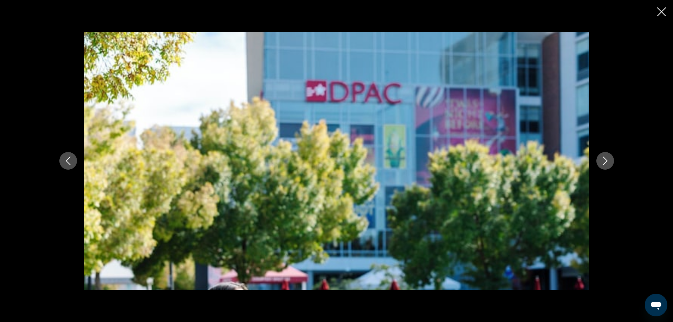
click at [604, 158] on icon "Next image" at bounding box center [605, 161] width 8 height 8
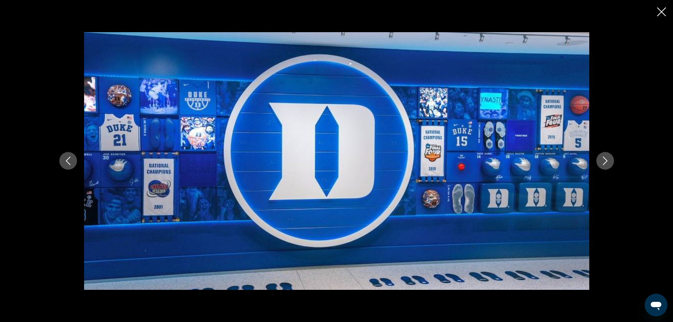
click at [604, 158] on icon "Next image" at bounding box center [605, 161] width 8 height 8
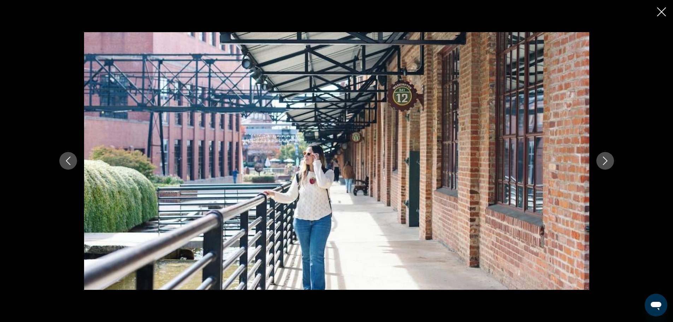
click at [604, 158] on icon "Next image" at bounding box center [605, 161] width 8 height 8
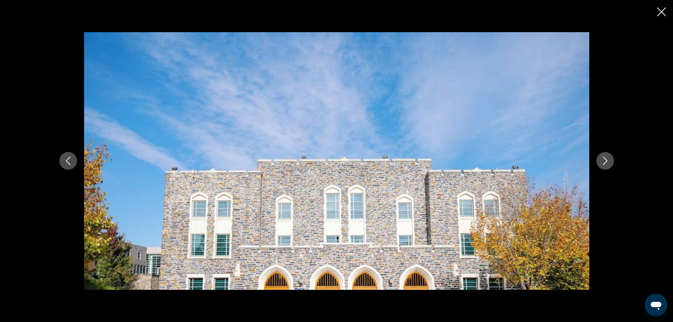
click at [604, 158] on icon "Next image" at bounding box center [605, 161] width 8 height 8
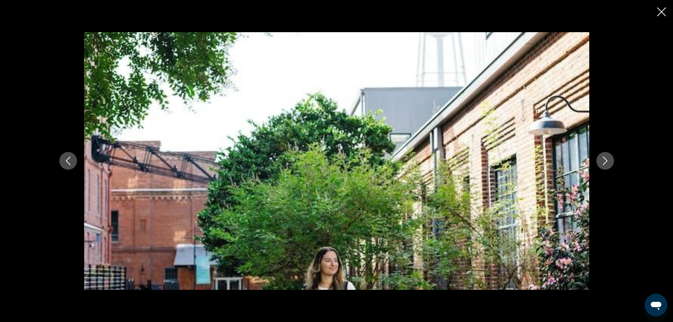
click at [604, 158] on icon "Next image" at bounding box center [605, 161] width 8 height 8
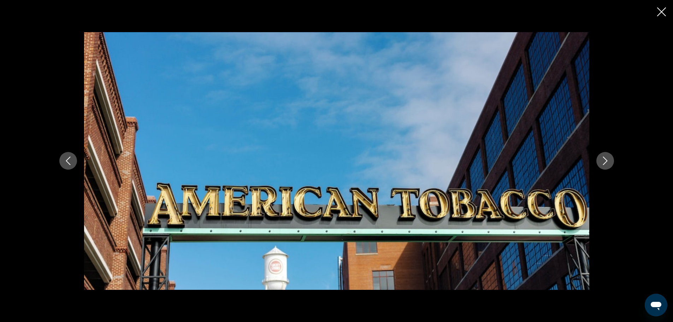
click at [604, 158] on icon "Next image" at bounding box center [605, 161] width 8 height 8
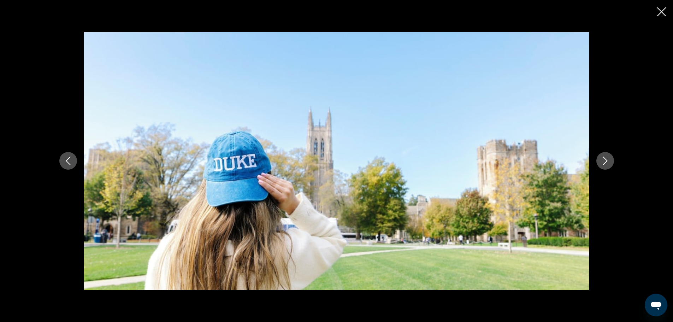
click at [604, 158] on icon "Next image" at bounding box center [605, 161] width 8 height 8
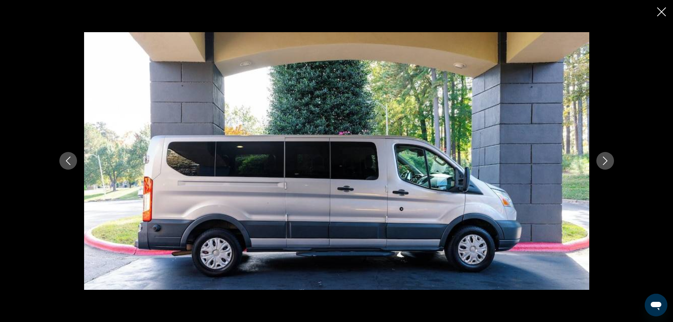
click at [604, 158] on icon "Next image" at bounding box center [605, 161] width 8 height 8
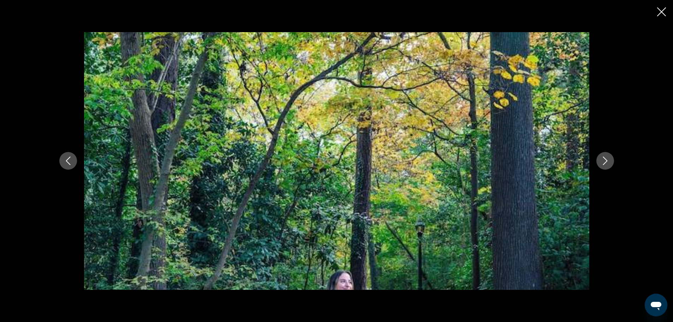
click at [604, 158] on icon "Next image" at bounding box center [605, 161] width 8 height 8
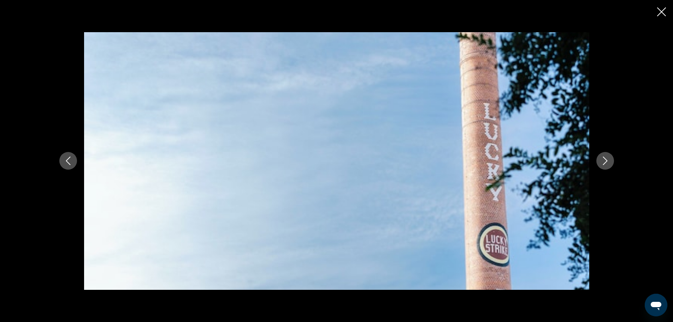
click at [604, 158] on icon "Next image" at bounding box center [605, 161] width 8 height 8
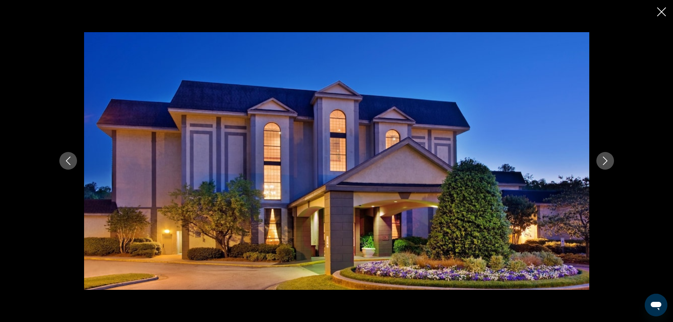
click at [664, 11] on icon "Close slideshow" at bounding box center [661, 11] width 9 height 9
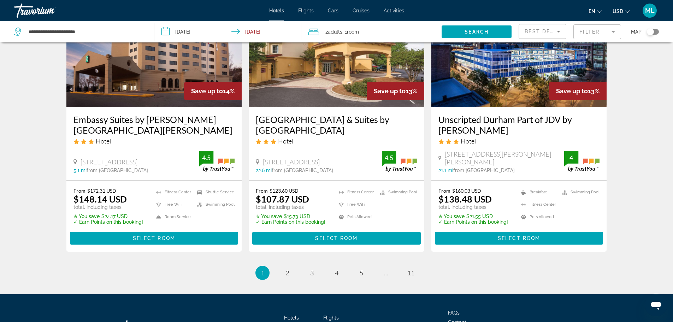
scroll to position [876, 0]
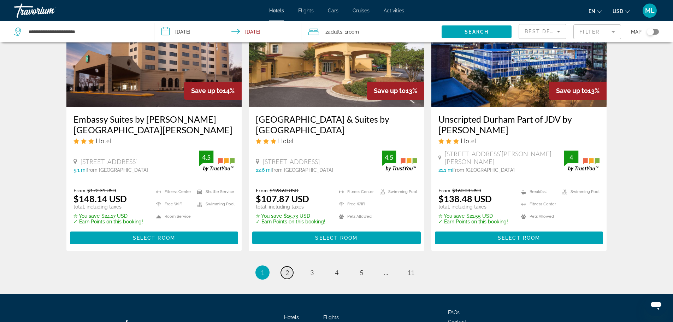
click at [287, 272] on span "2" at bounding box center [288, 273] width 4 height 8
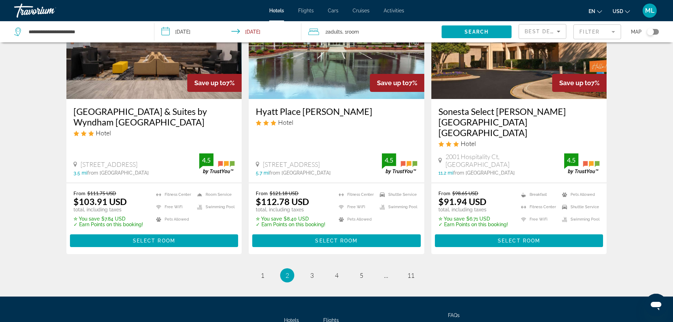
scroll to position [919, 0]
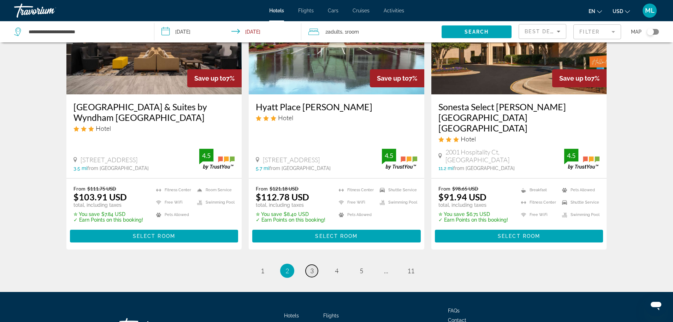
click at [313, 267] on span "3" at bounding box center [312, 271] width 4 height 8
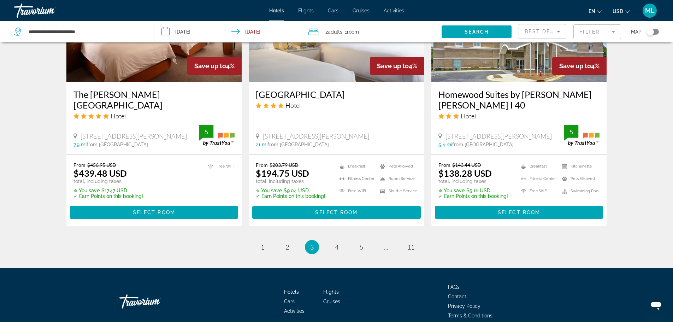
scroll to position [919, 0]
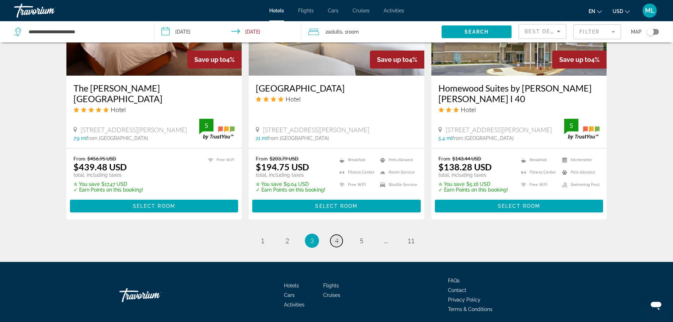
click at [337, 243] on span "4" at bounding box center [337, 241] width 4 height 8
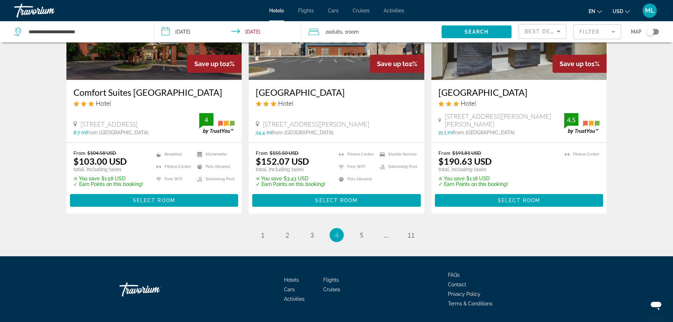
scroll to position [933, 0]
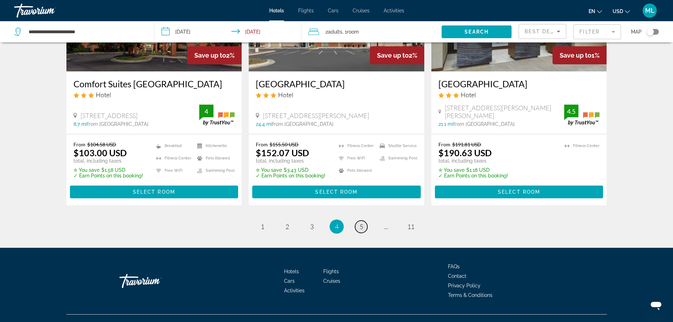
click at [360, 223] on span "5" at bounding box center [362, 227] width 4 height 8
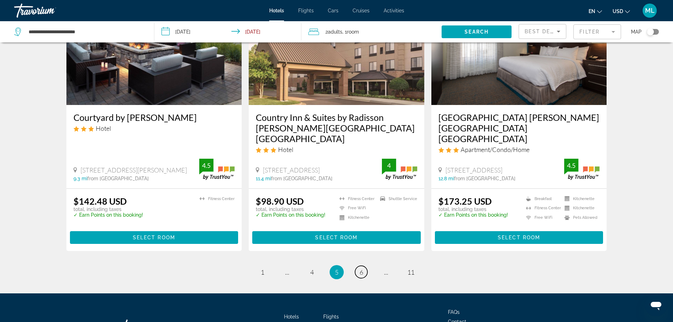
scroll to position [899, 0]
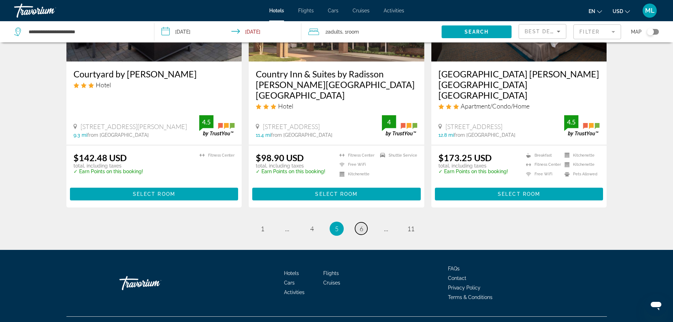
click at [357, 222] on link "page 6" at bounding box center [361, 228] width 12 height 12
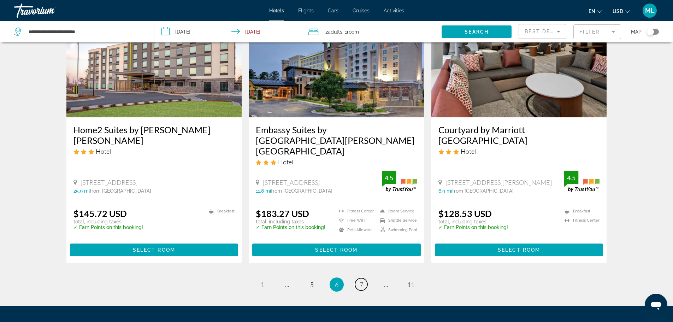
scroll to position [910, 0]
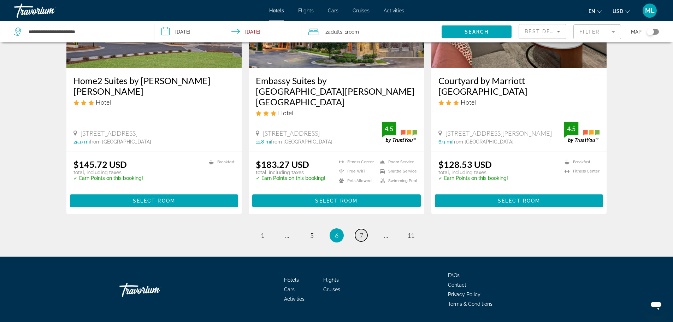
click at [364, 229] on link "page 7" at bounding box center [361, 235] width 12 height 12
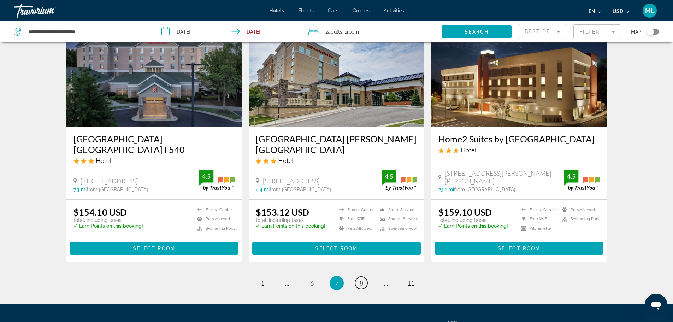
scroll to position [862, 0]
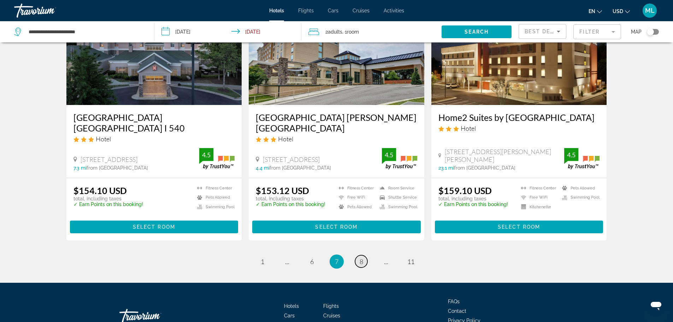
click at [363, 261] on link "page 8" at bounding box center [361, 261] width 12 height 12
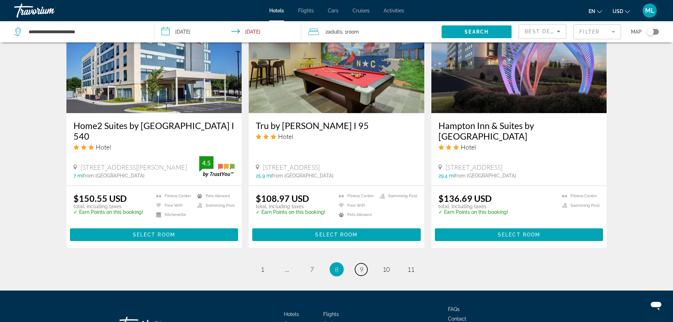
scroll to position [899, 0]
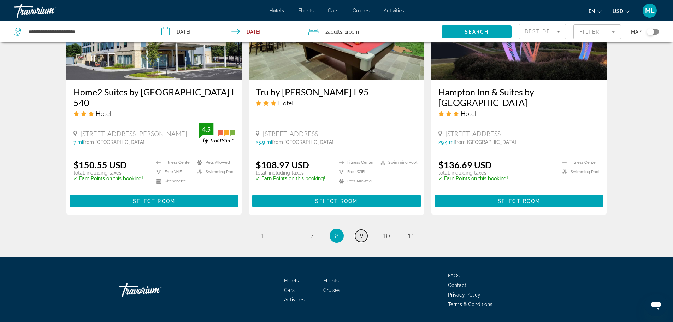
click at [361, 232] on span "9" at bounding box center [362, 236] width 4 height 8
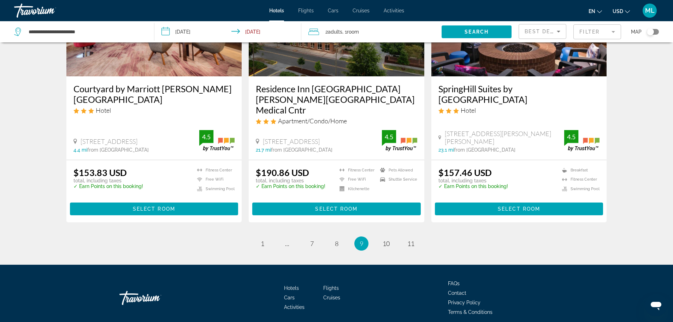
scroll to position [902, 0]
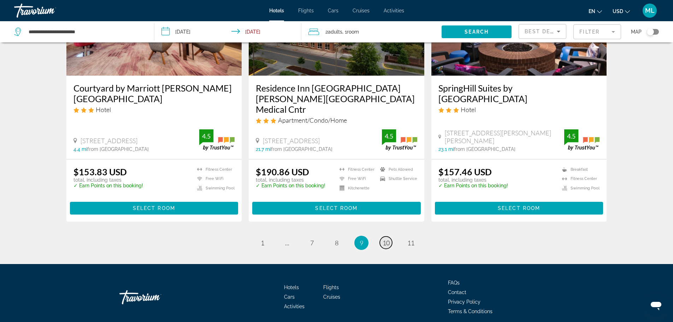
click at [386, 239] on span "10" at bounding box center [386, 243] width 7 height 8
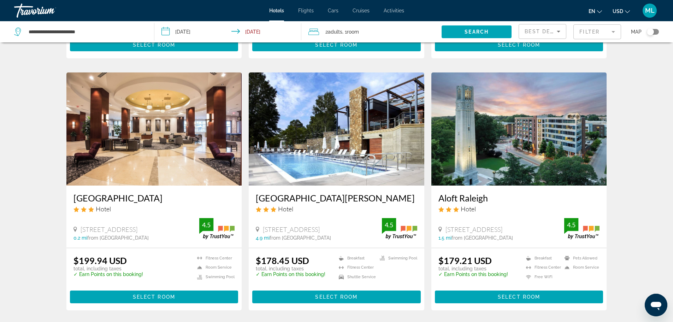
scroll to position [283, 0]
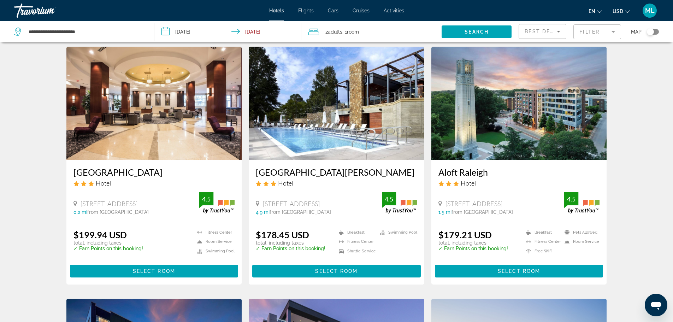
click at [186, 118] on img "Main content" at bounding box center [154, 103] width 176 height 113
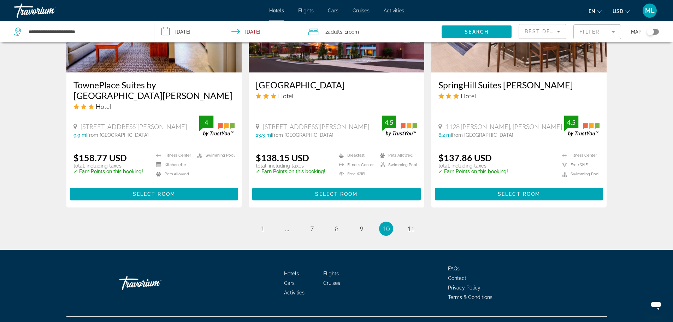
scroll to position [890, 0]
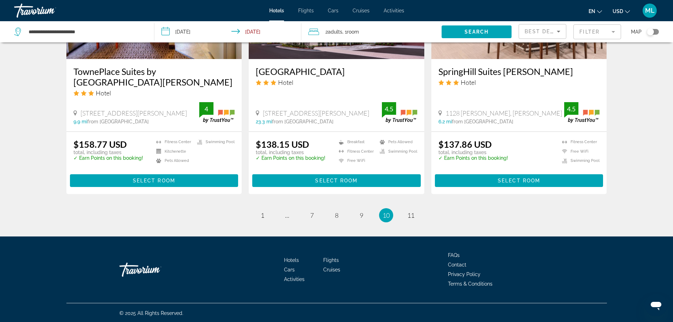
click at [401, 222] on ul "10 / 11 page 1 page ... page 7 page 8 page 9 You're on page 10 page 11" at bounding box center [336, 215] width 541 height 14
click at [410, 219] on span "11" at bounding box center [410, 215] width 7 height 8
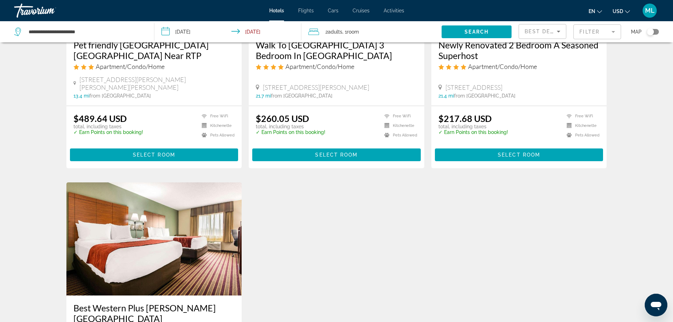
scroll to position [707, 0]
